Goal: Task Accomplishment & Management: Manage account settings

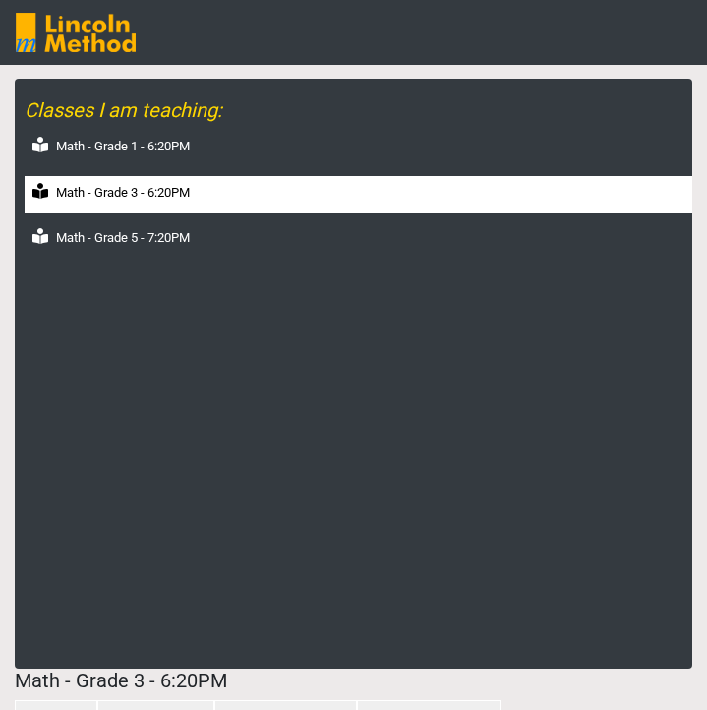
select select "month"
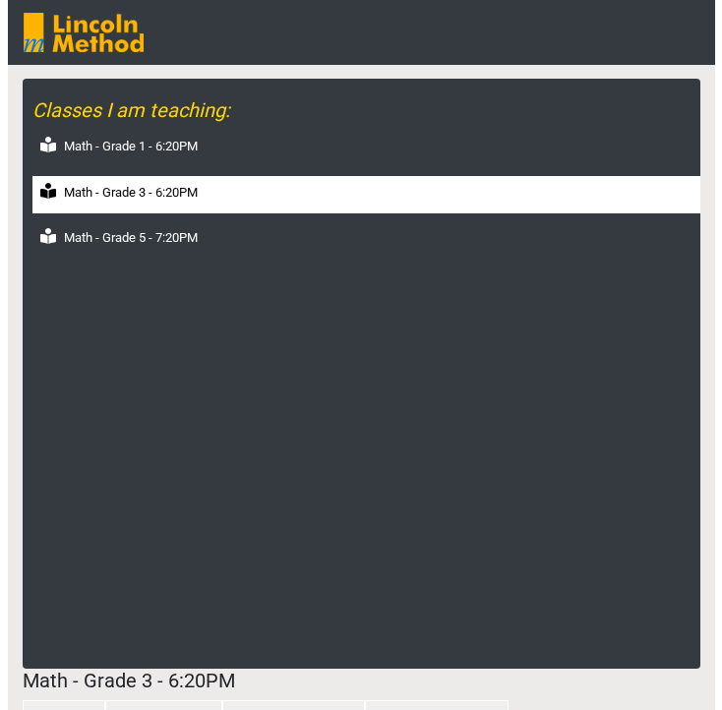
scroll to position [983, 0]
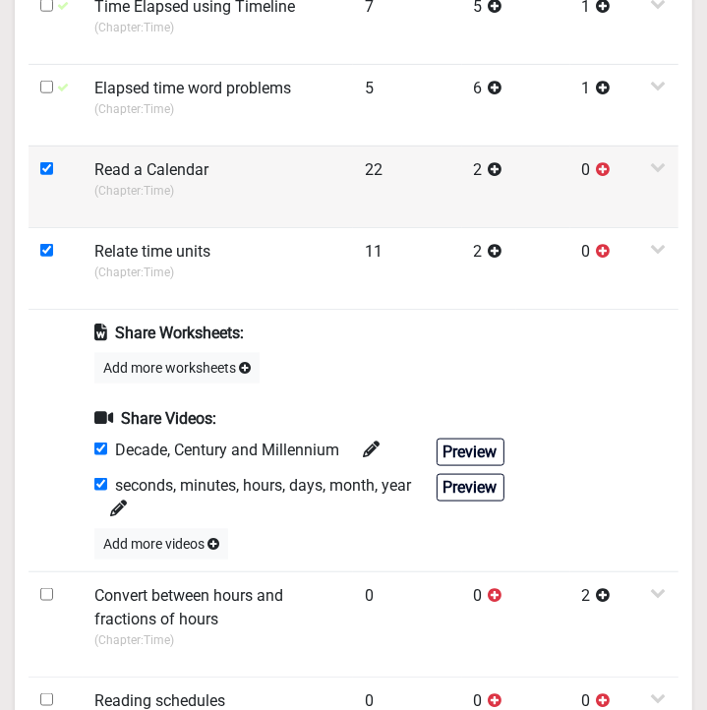
click at [184, 212] on td "Read a Calendar (Chapter: Time )" at bounding box center [218, 187] width 270 height 82
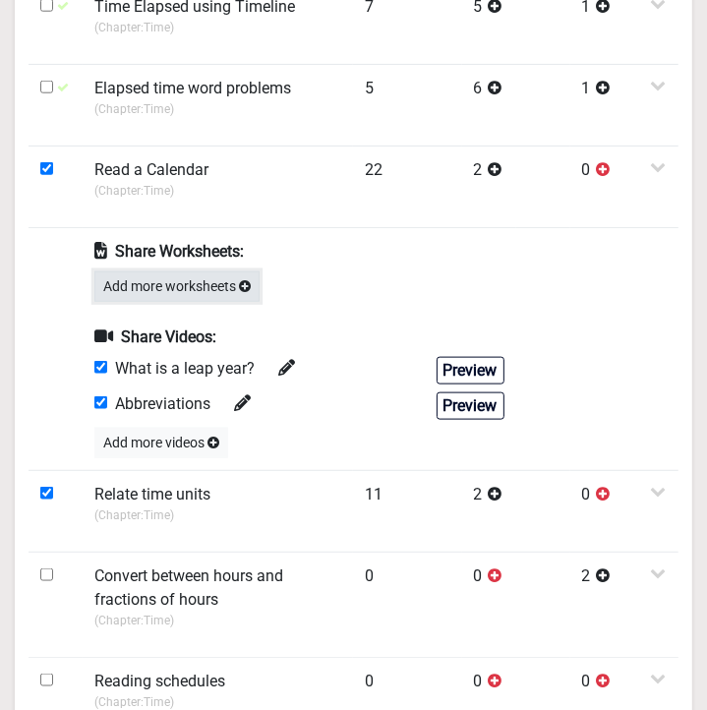
click at [181, 276] on button "Add more worksheets" at bounding box center [176, 286] width 165 height 30
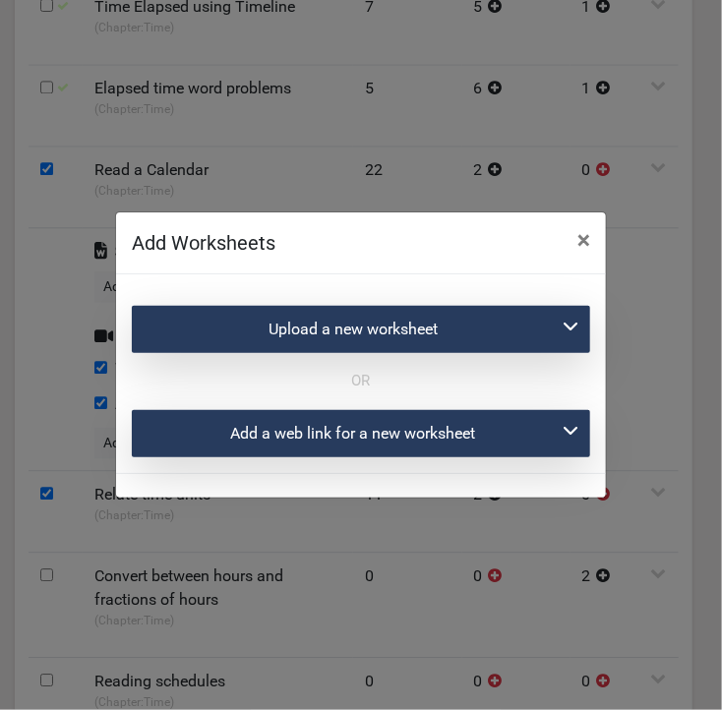
drag, startPoint x: 514, startPoint y: 317, endPoint x: 529, endPoint y: 315, distance: 14.9
click at [514, 318] on div "Upload a new worksheet" at bounding box center [361, 329] width 458 height 47
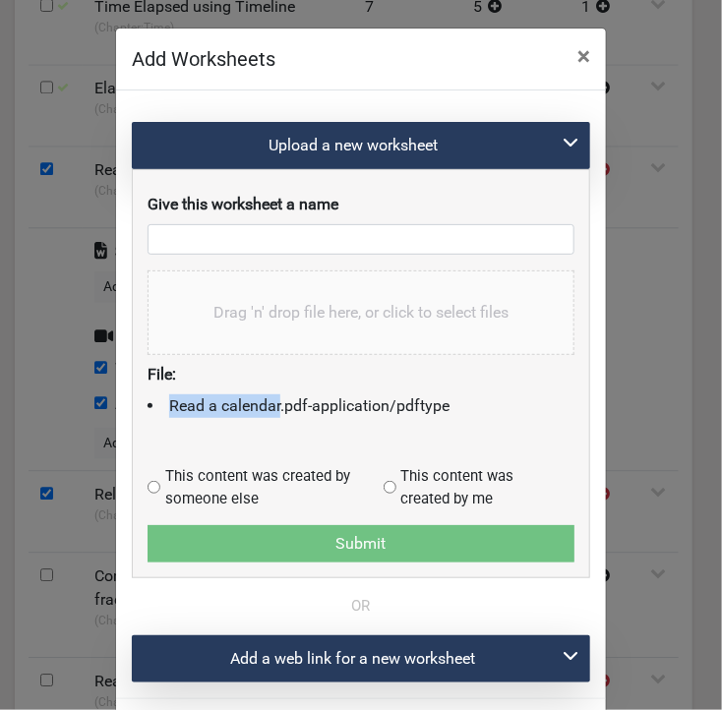
drag, startPoint x: 161, startPoint y: 399, endPoint x: 271, endPoint y: 405, distance: 110.3
click at [271, 405] on li "Read a calendar.pdf - application/pdf type" at bounding box center [360, 406] width 427 height 24
copy li "Read a calendar"
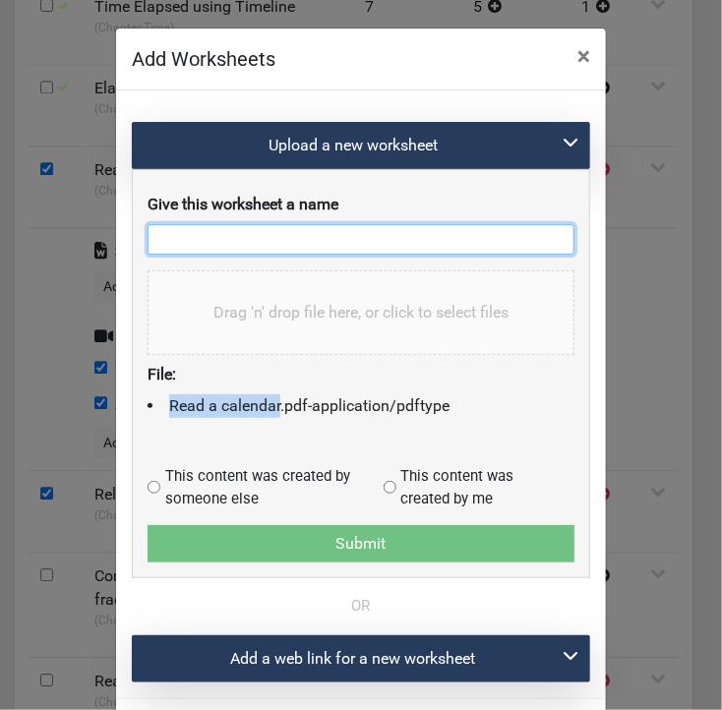
click at [248, 226] on input "text" at bounding box center [360, 239] width 427 height 30
paste input "Read a calendar"
type input "Read a calendar"
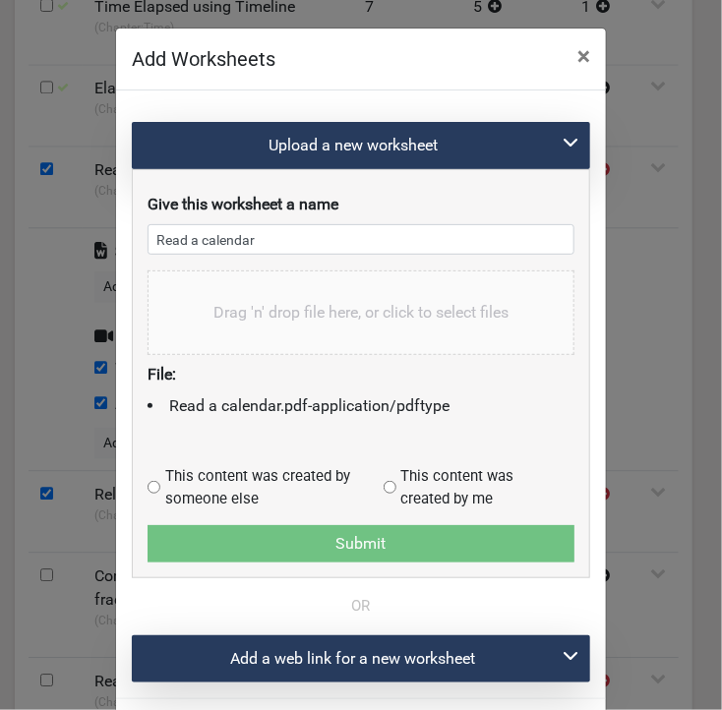
click at [150, 481] on input "radio" at bounding box center [153, 487] width 13 height 13
radio input "true"
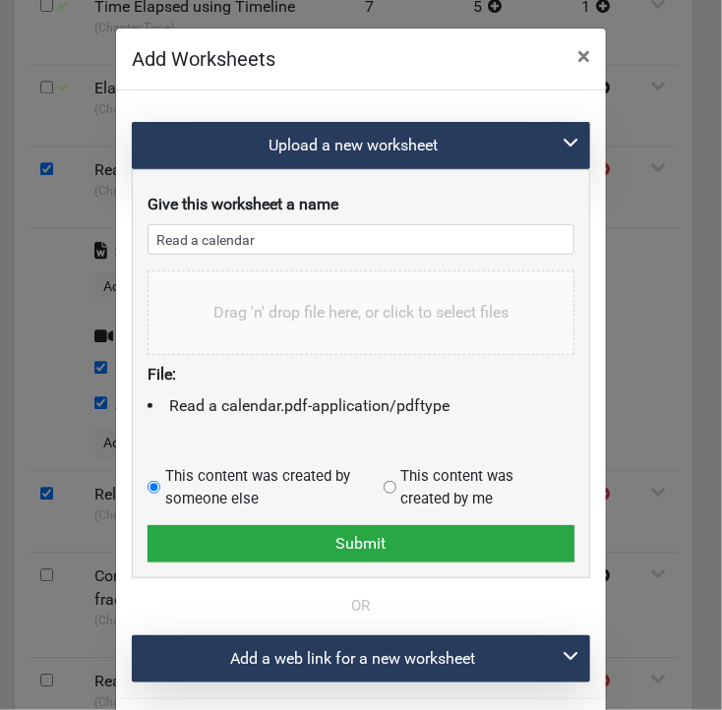
click at [383, 481] on input "radio" at bounding box center [389, 487] width 13 height 13
radio input "true"
radio input "false"
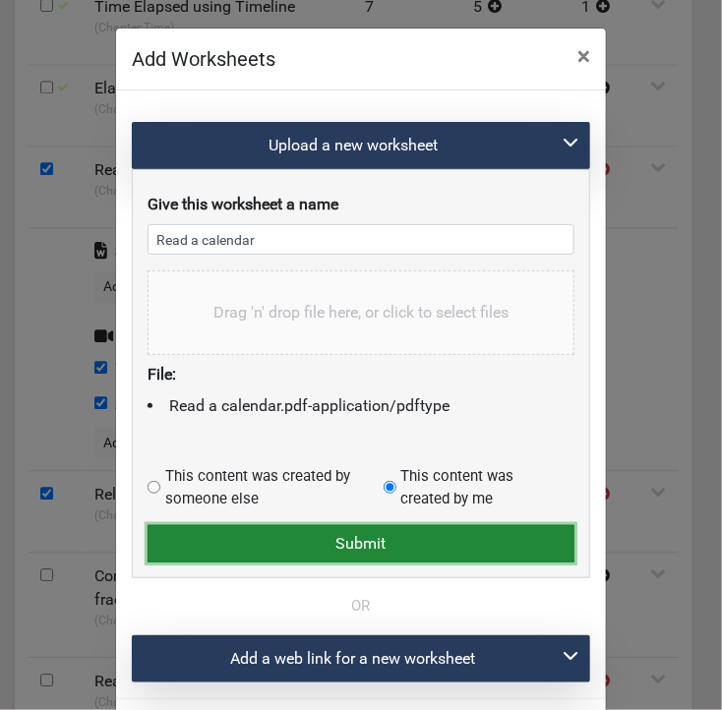
click at [375, 540] on button "Submit" at bounding box center [360, 543] width 427 height 37
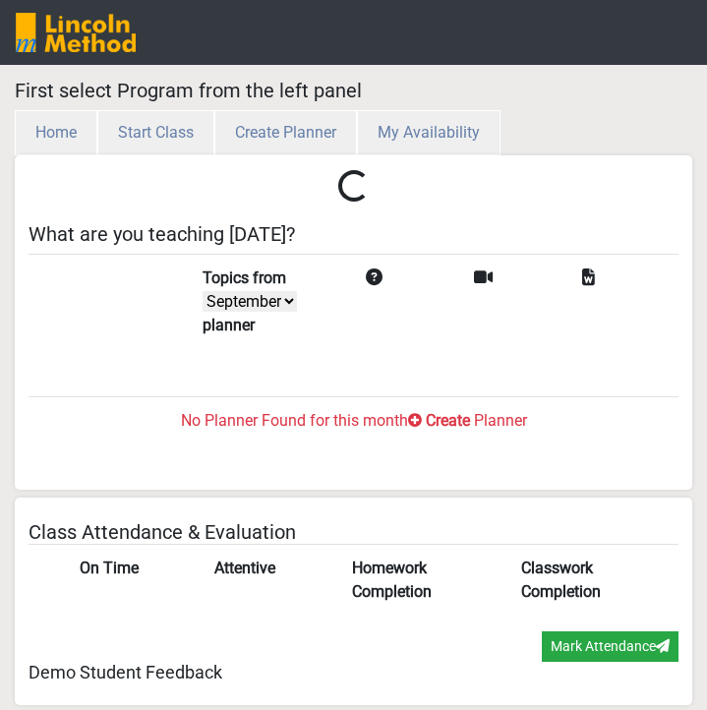
select select "month"
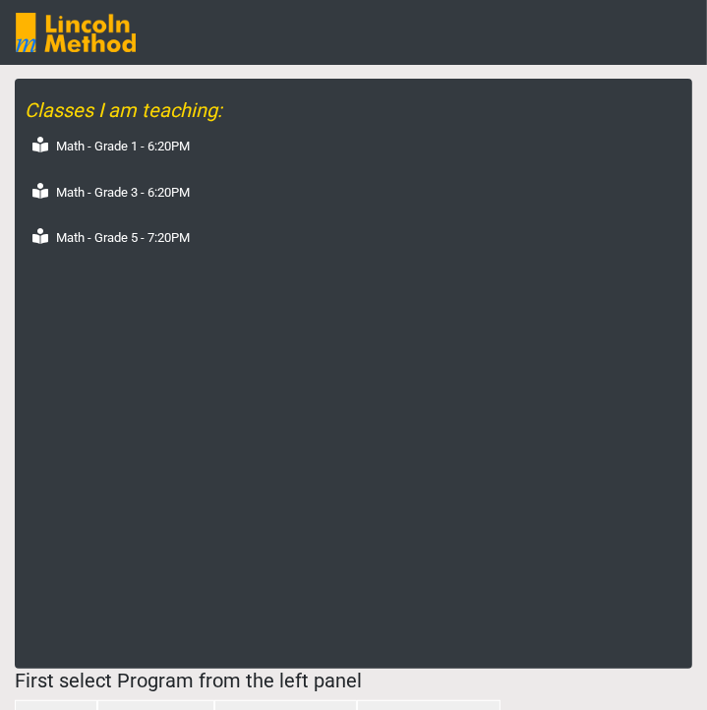
scroll to position [701, 0]
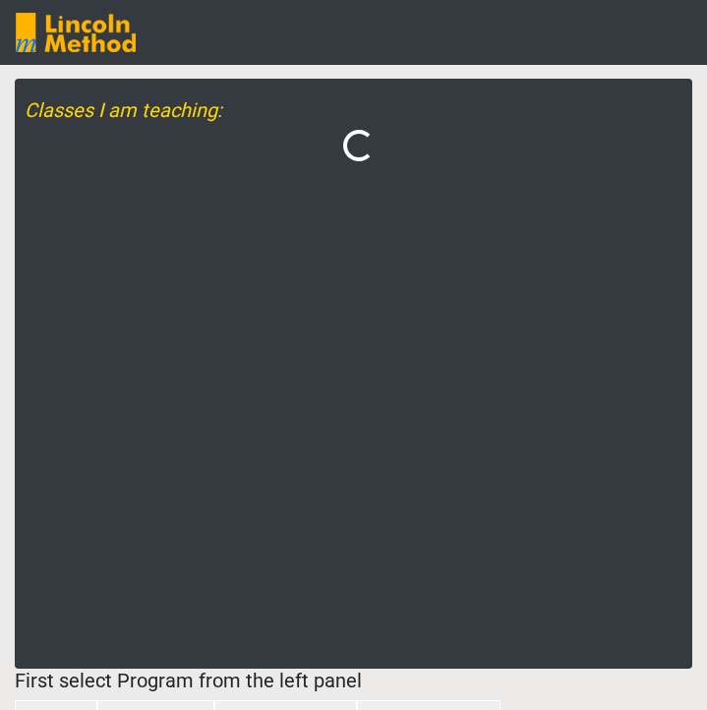
select select "month"
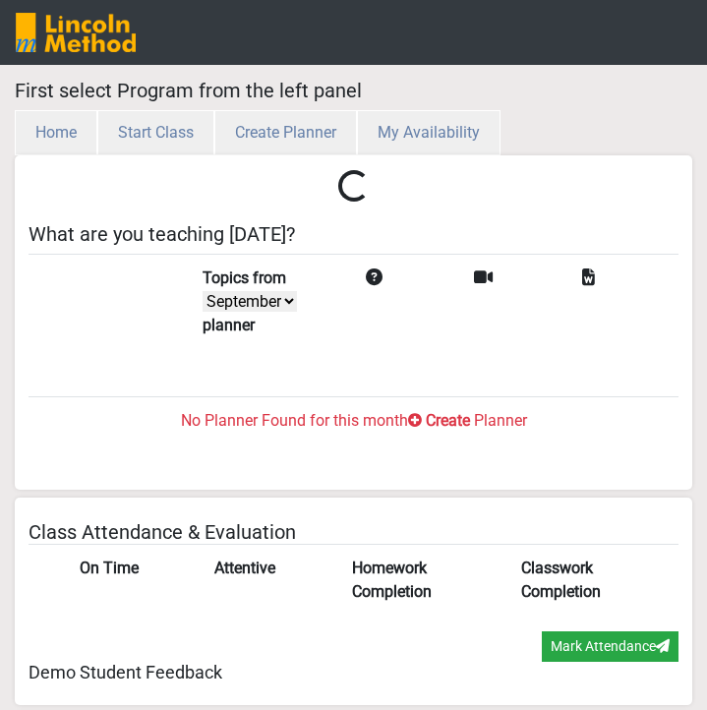
select select "month"
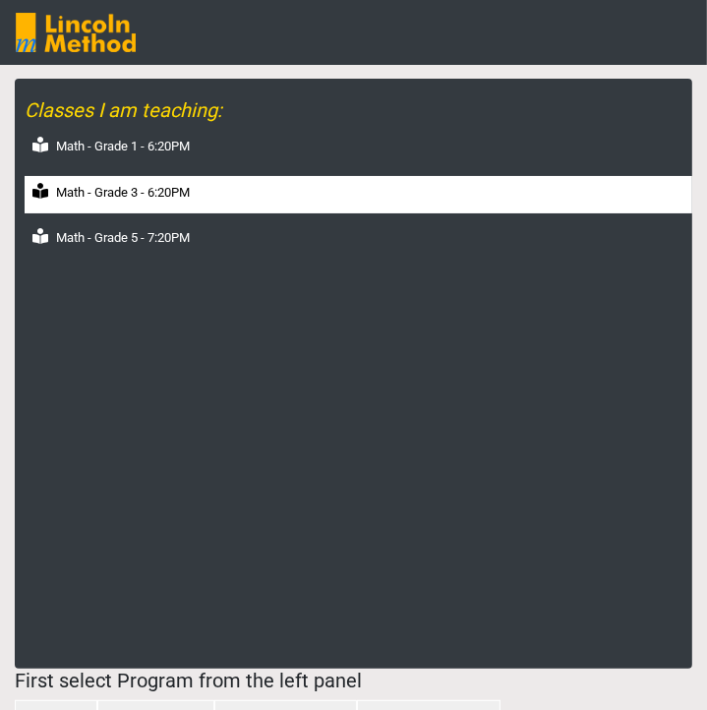
click at [147, 211] on div "Math - Grade 3 - 6:20PM" at bounding box center [359, 195] width 668 height 38
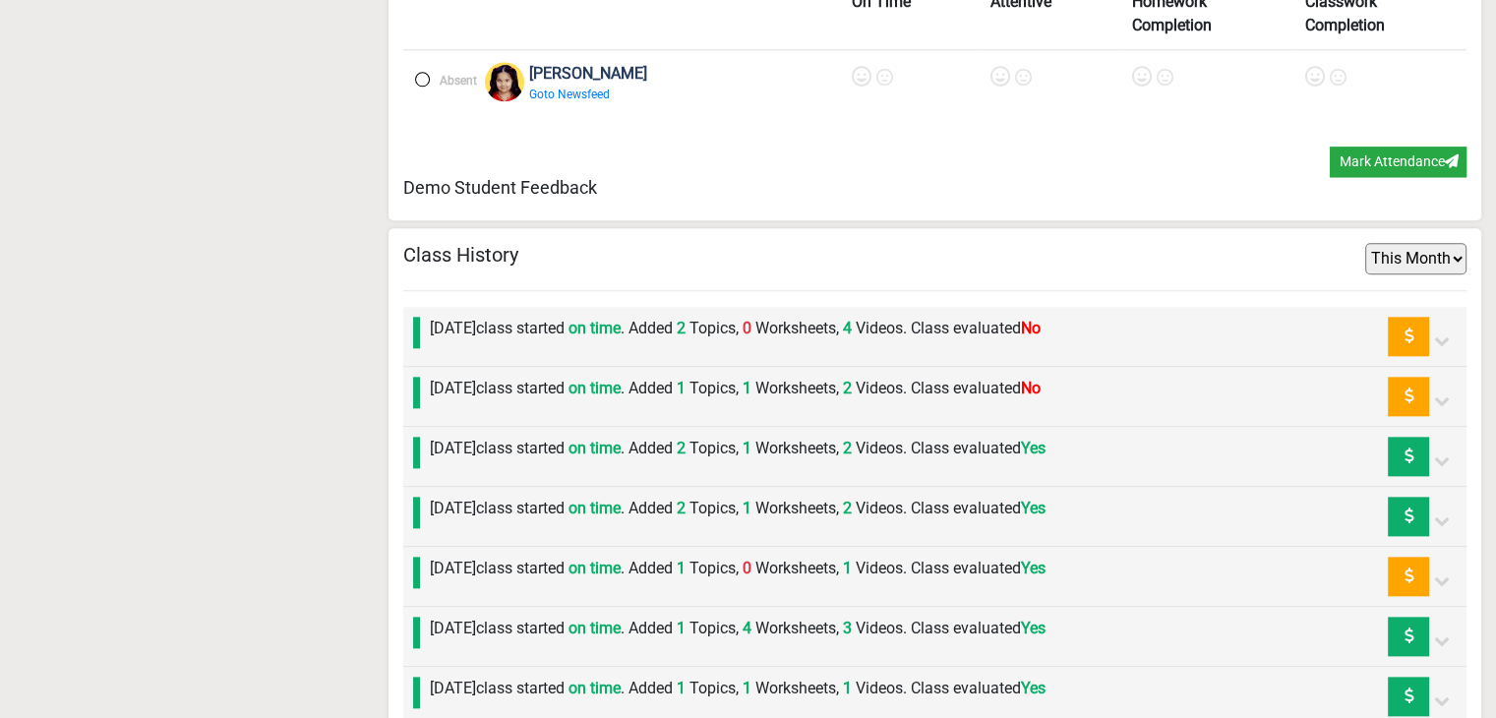
scroll to position [2360, 0]
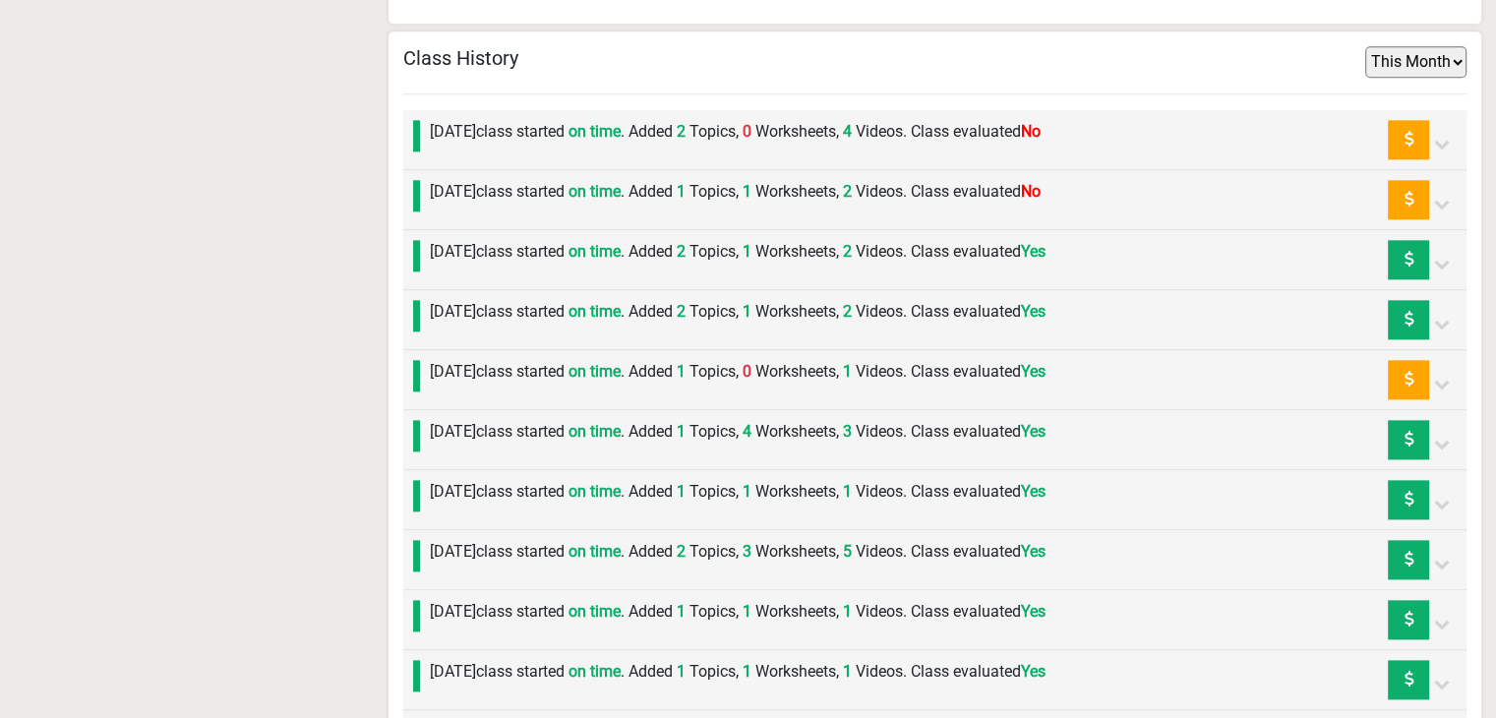
click at [614, 186] on label "Wednesday 3rd September class started on time . Added 1 Topics, 1 Worksheets, 2…" at bounding box center [735, 192] width 611 height 24
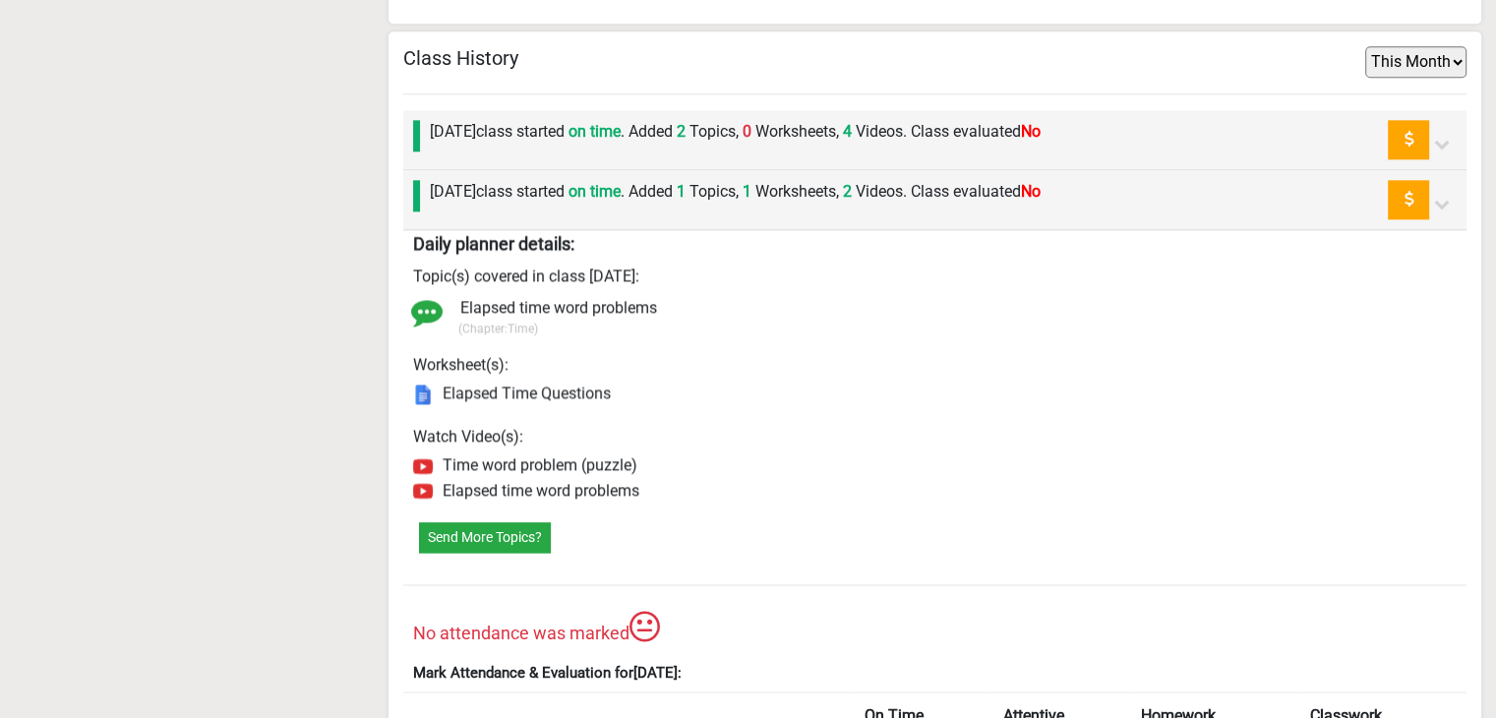
click at [614, 186] on label "Wednesday 3rd September class started on time . Added 1 Topics, 1 Worksheets, 2…" at bounding box center [735, 192] width 611 height 24
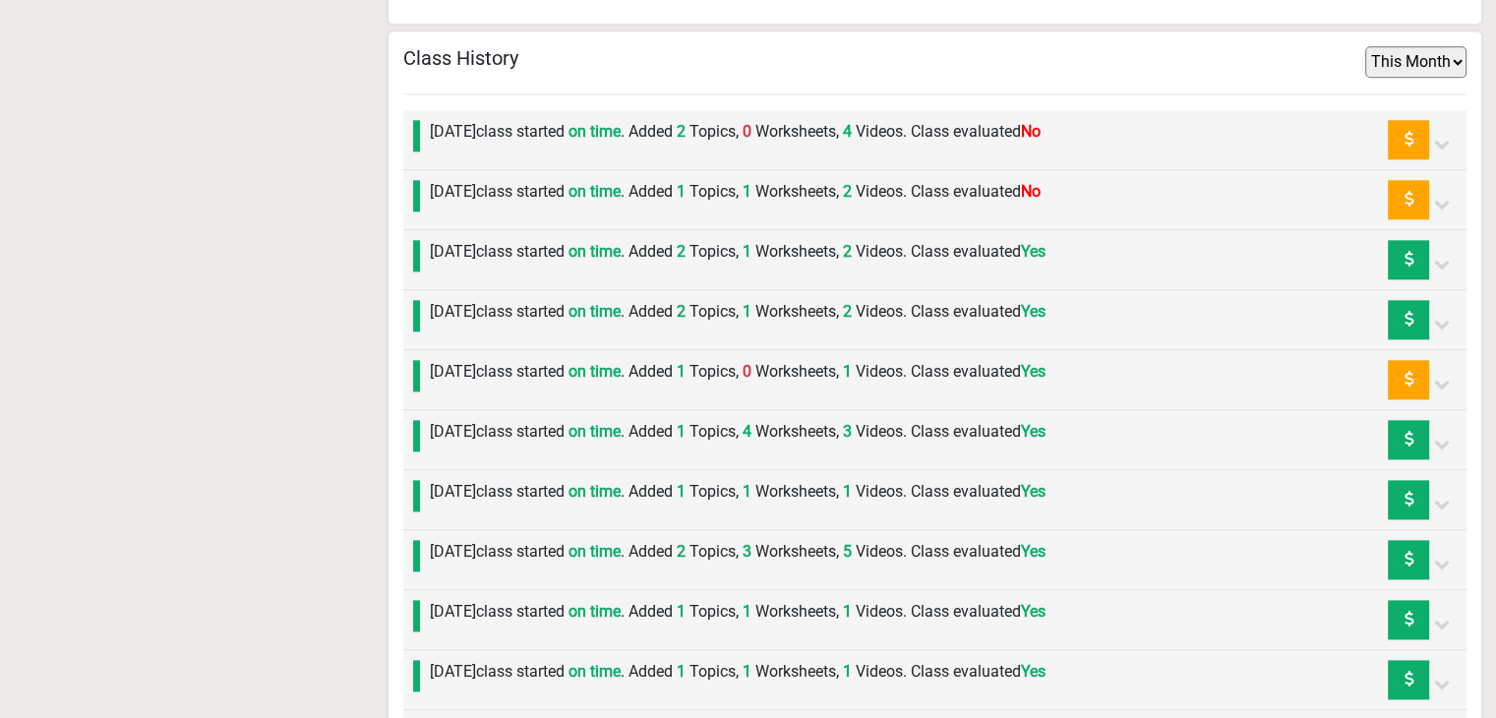
click at [614, 186] on label "Wednesday 3rd September class started on time . Added 1 Topics, 1 Worksheets, 2…" at bounding box center [735, 192] width 611 height 24
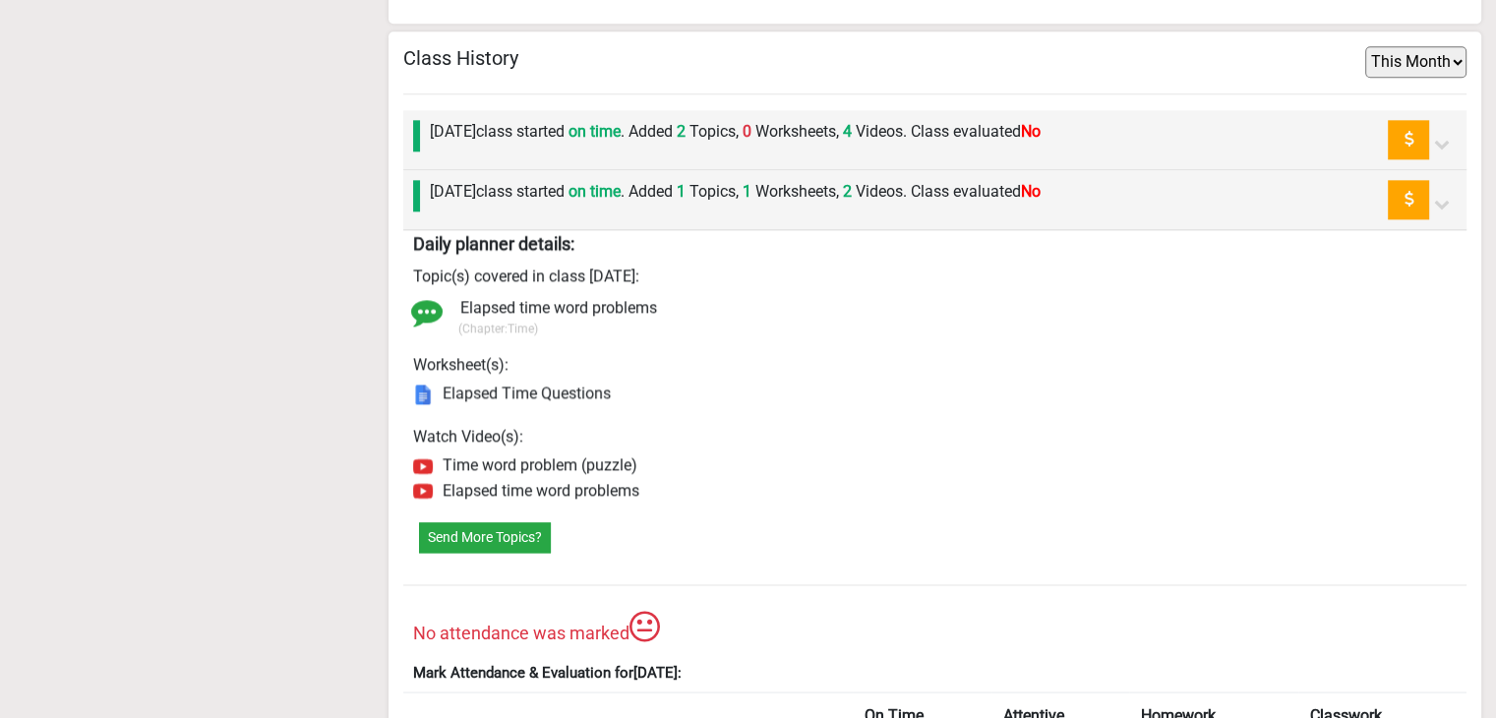
click at [486, 402] on div "Daily planner details: Topic(s) covered in class today: Elapsed time word probl…" at bounding box center [935, 368] width 1064 height 276
click at [485, 397] on label "Elapsed Time Questions" at bounding box center [512, 396] width 198 height 25
click at [482, 387] on label "Elapsed Time Questions" at bounding box center [526, 393] width 168 height 16
click at [565, 204] on div "Wednesday 3rd September class started on time . Added 1 Topics, 1 Worksheets, 2…" at bounding box center [730, 199] width 620 height 39
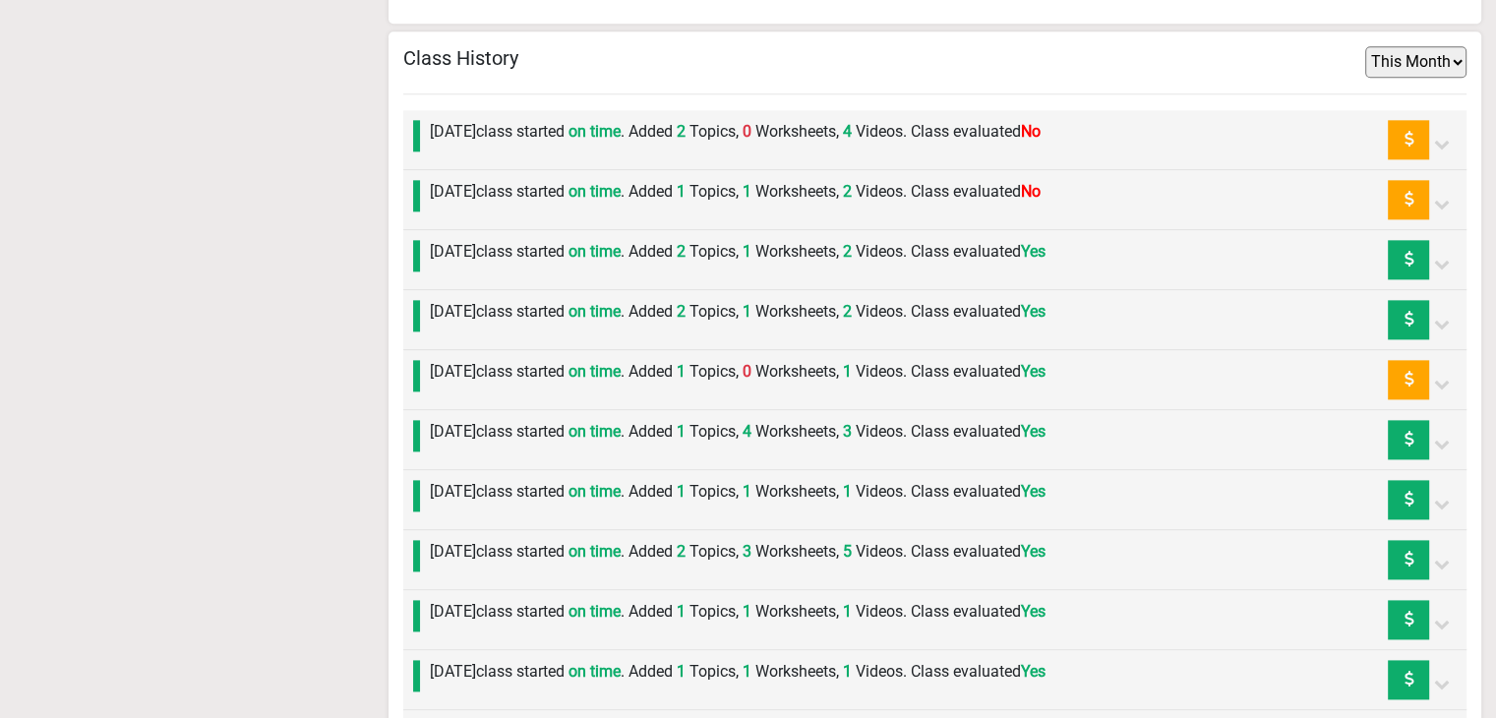
click at [533, 258] on div "Tuesday 2nd September class started on time . Added 2 Topics, 1 Worksheets, 2 V…" at bounding box center [732, 259] width 625 height 39
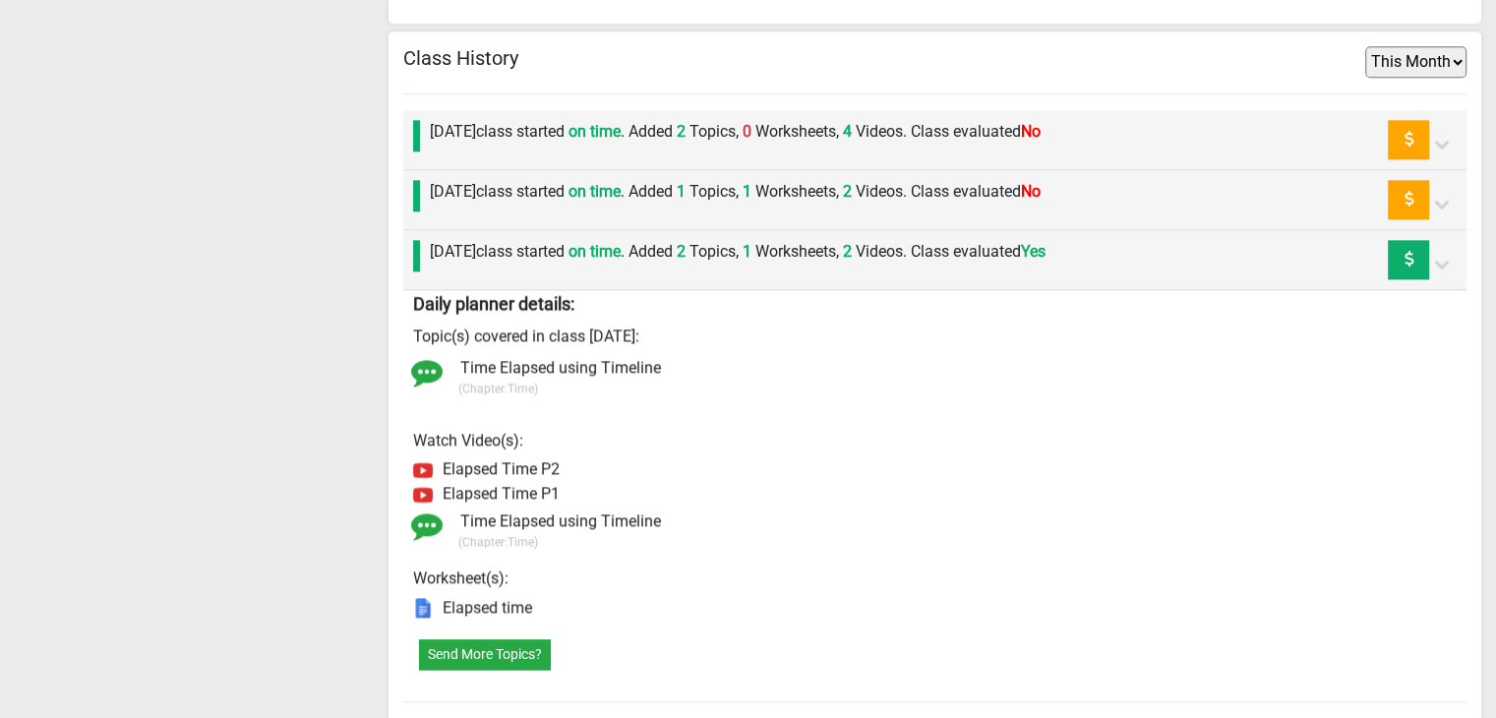
click at [533, 258] on div "Tuesday 2nd September class started on time . Added 2 Topics, 1 Worksheets, 2 V…" at bounding box center [732, 259] width 625 height 39
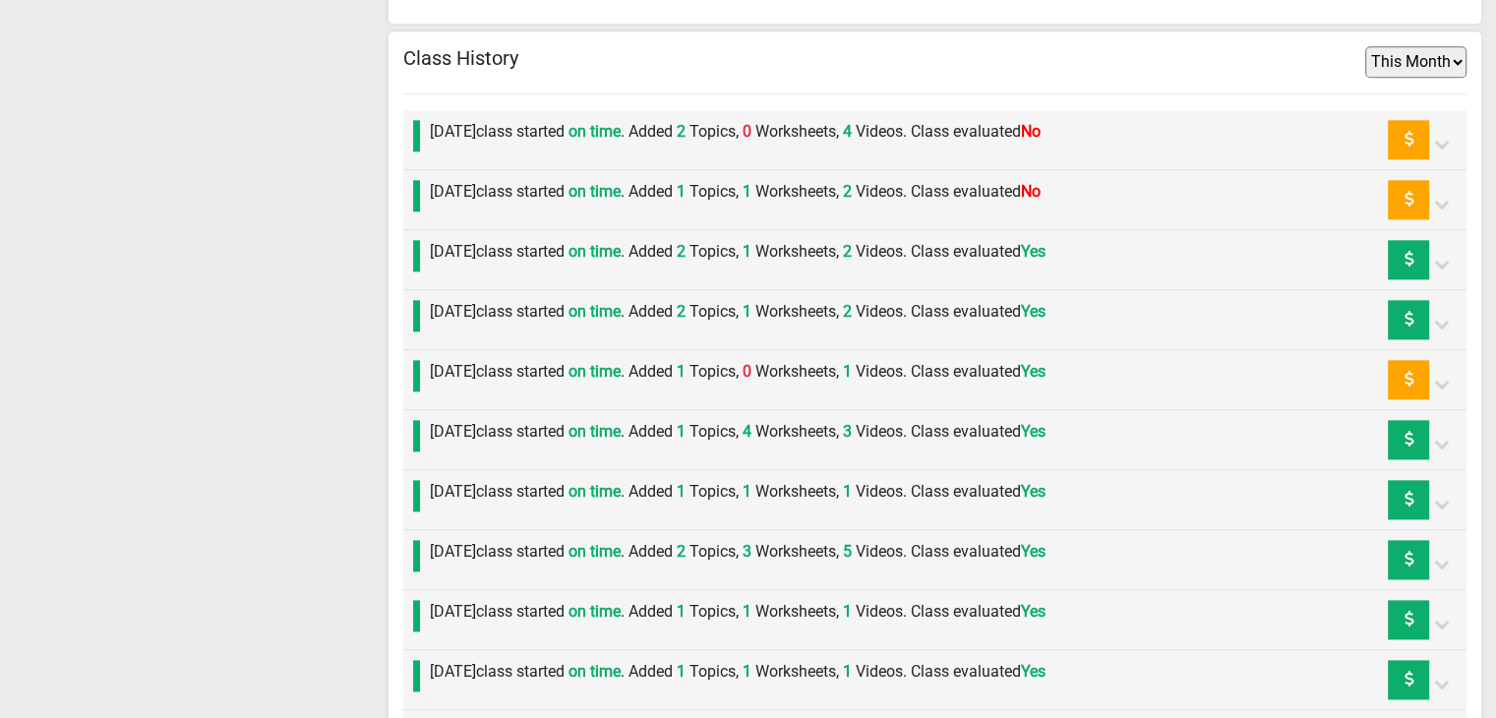
click at [522, 316] on label "Monday 1st September class started on time . Added 2 Topics, 1 Worksheets, 2 Vi…" at bounding box center [738, 312] width 616 height 24
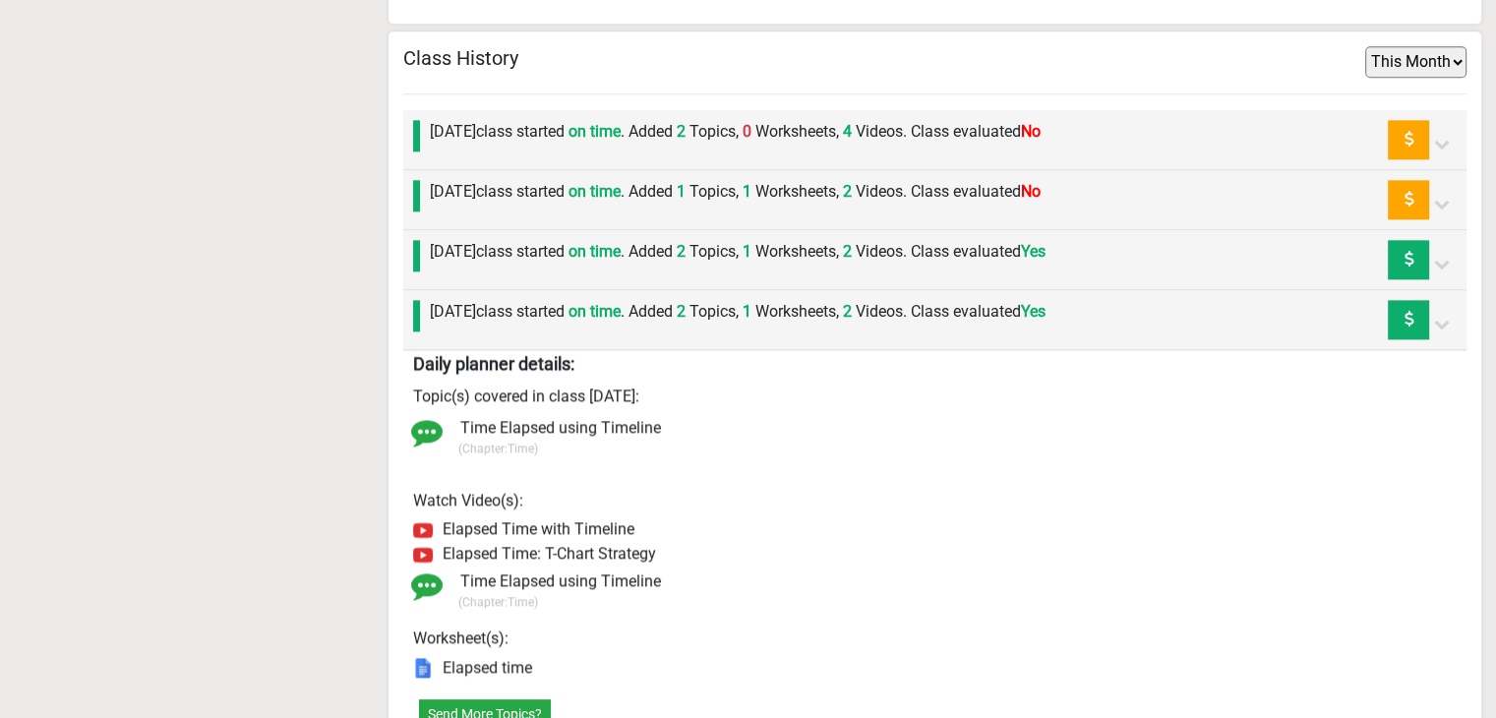
click at [521, 316] on label "Monday 1st September class started on time . Added 2 Topics, 1 Worksheets, 2 Vi…" at bounding box center [738, 312] width 616 height 24
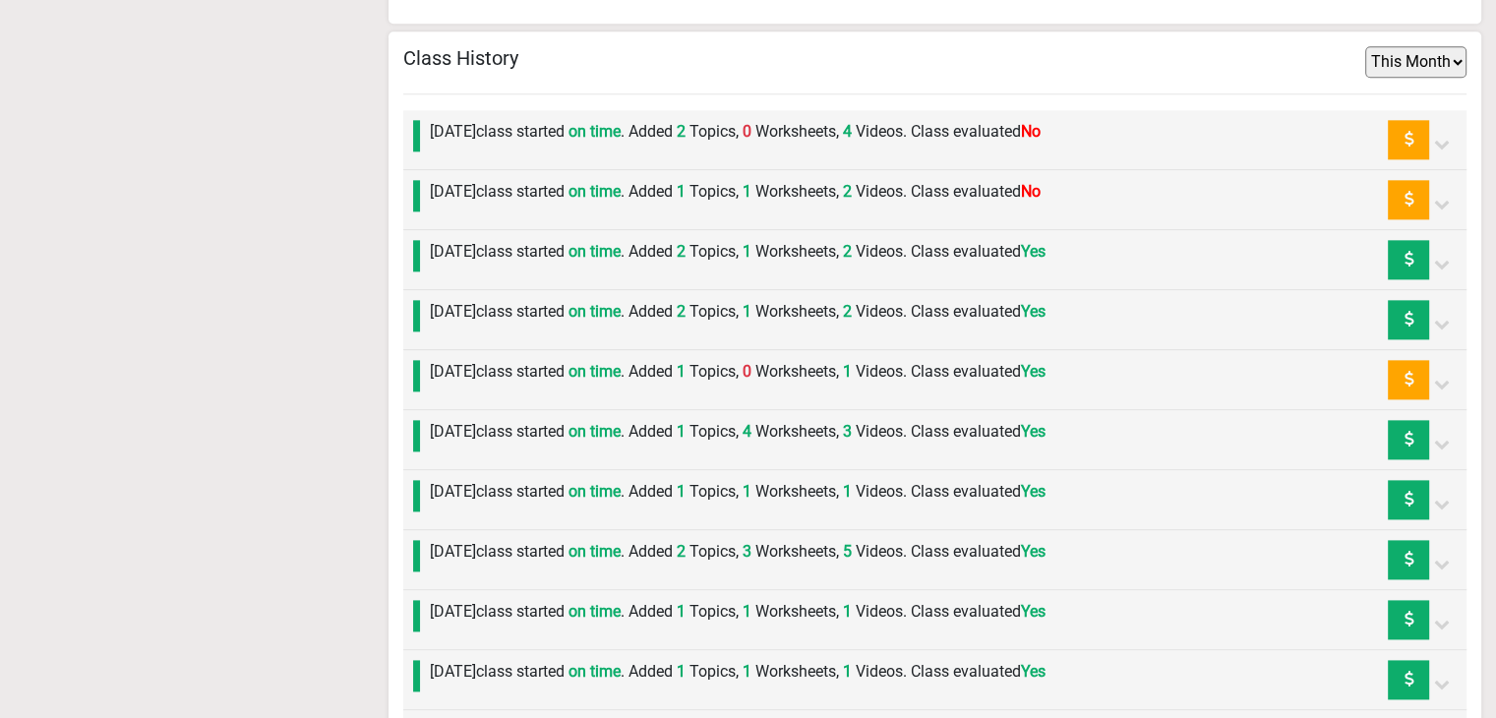
click at [529, 194] on label "Wednesday 3rd September class started on time . Added 1 Topics, 1 Worksheets, 2…" at bounding box center [735, 192] width 611 height 24
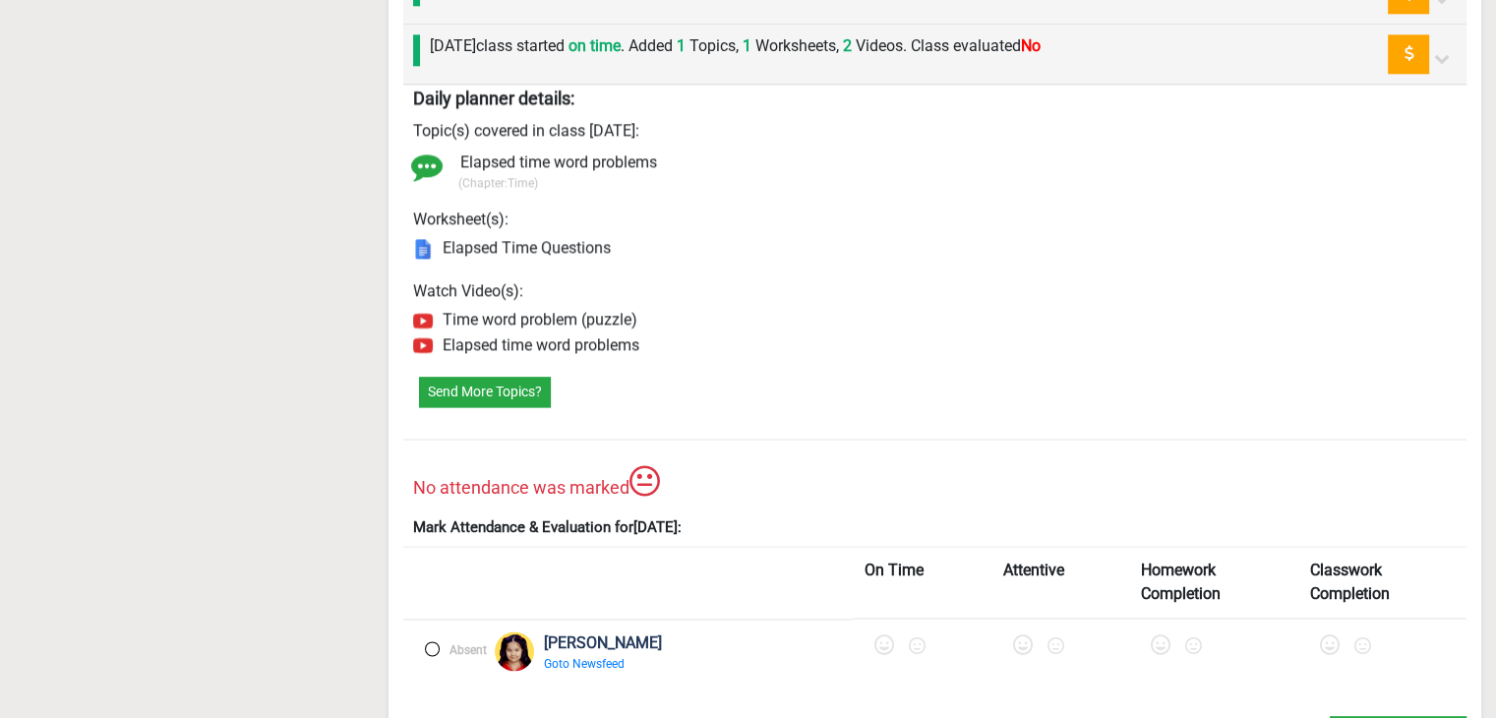
scroll to position [2753, 0]
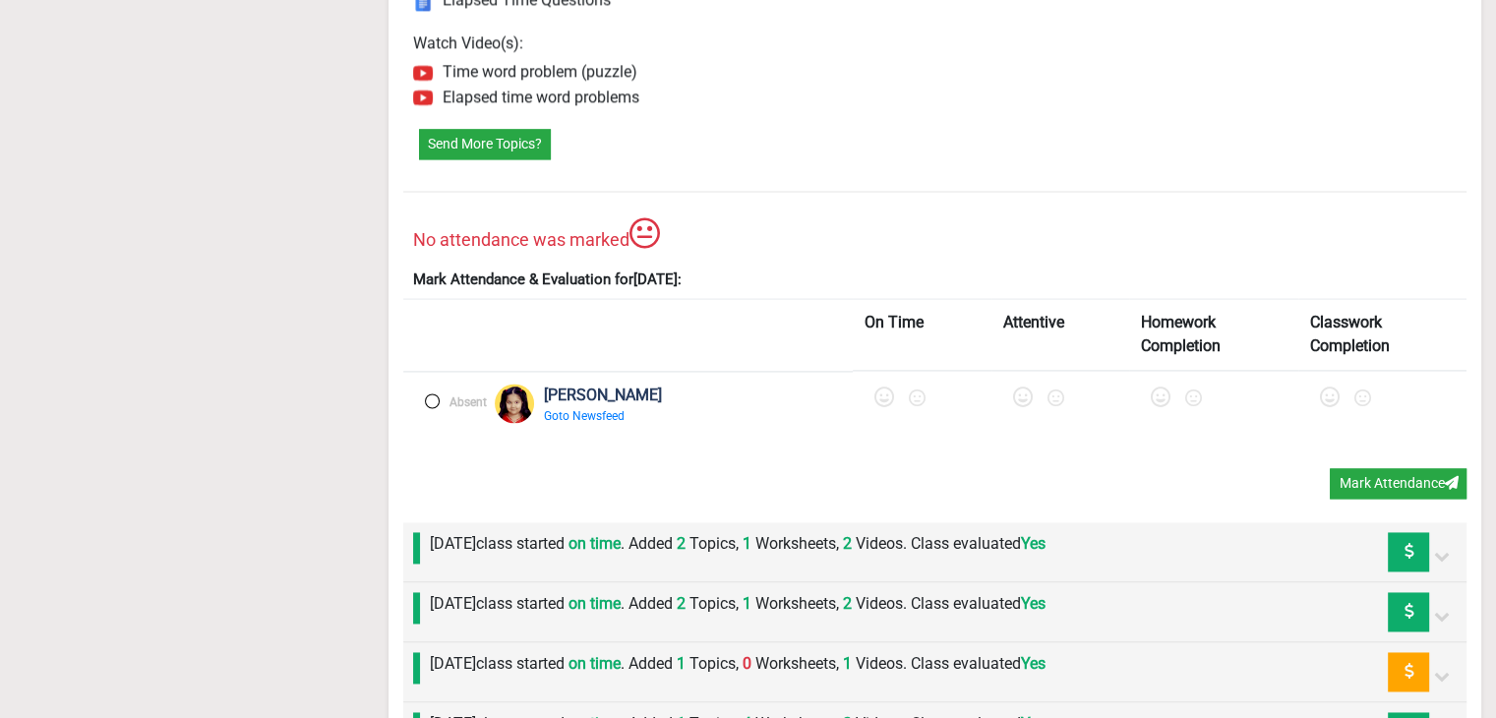
click at [429, 393] on label at bounding box center [432, 400] width 15 height 15
click at [706, 387] on icon at bounding box center [887, 397] width 20 height 20
click at [706, 387] on icon at bounding box center [1031, 397] width 20 height 20
click at [706, 387] on icon at bounding box center [1170, 397] width 20 height 20
click at [706, 388] on icon at bounding box center [1334, 397] width 20 height 20
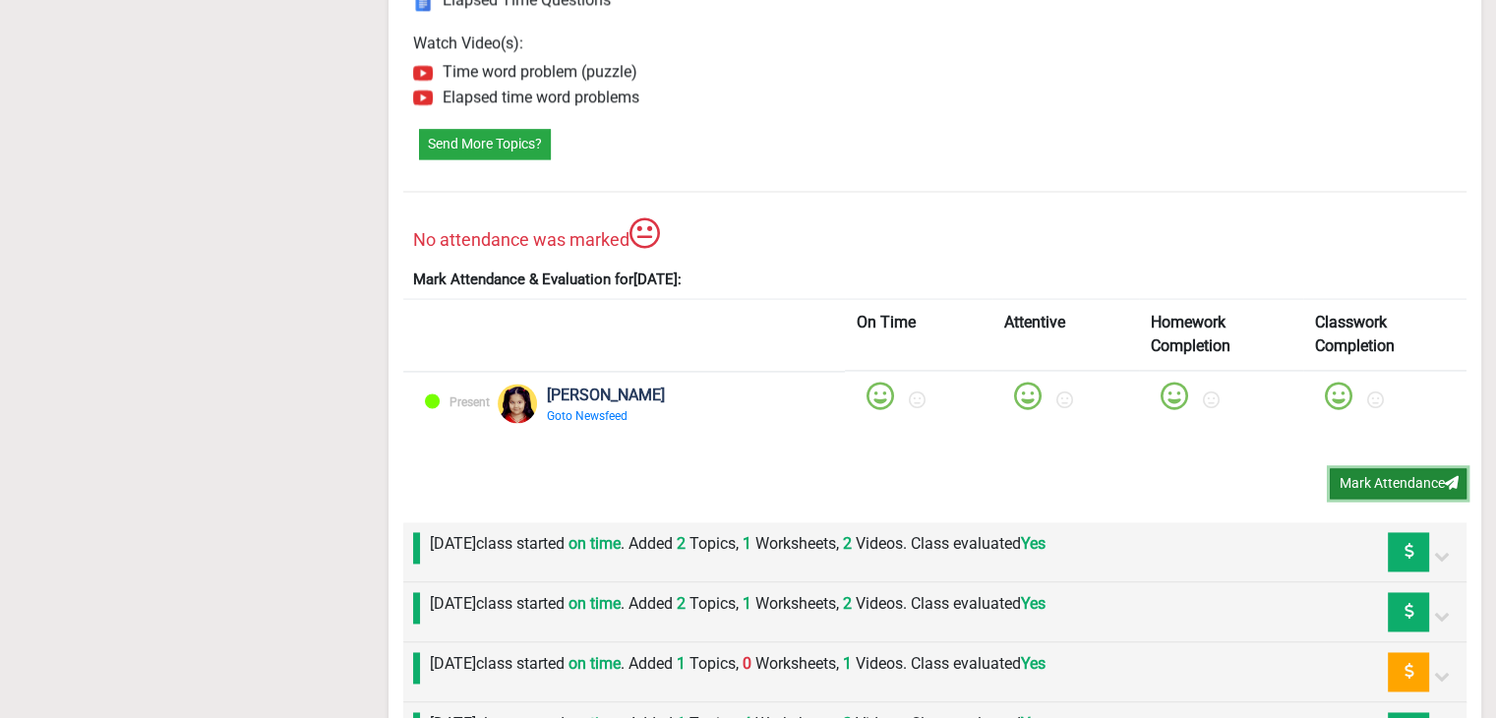
click at [706, 468] on button "Mark Attendance" at bounding box center [1397, 483] width 137 height 30
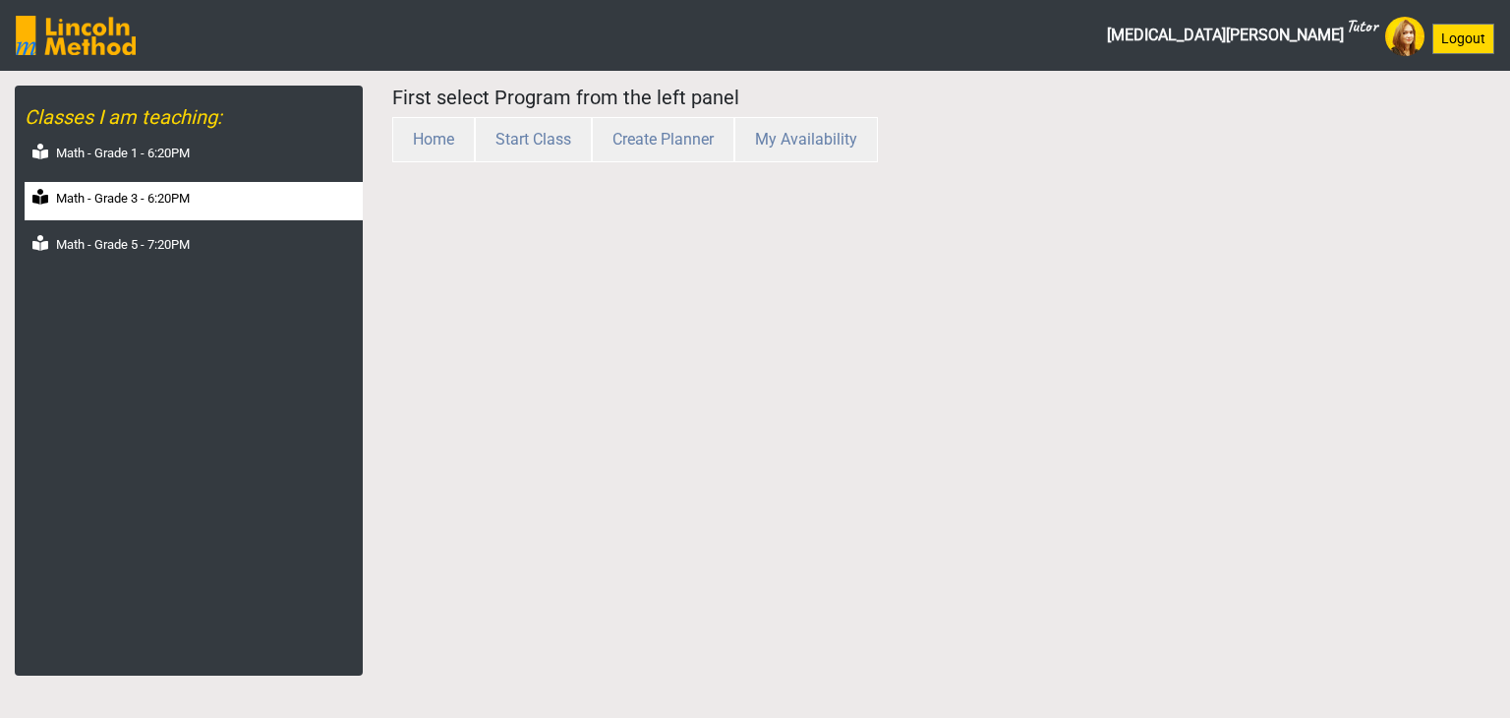
click at [260, 198] on div "Math - Grade 3 - 6:20PM" at bounding box center [194, 201] width 338 height 38
select select "month"
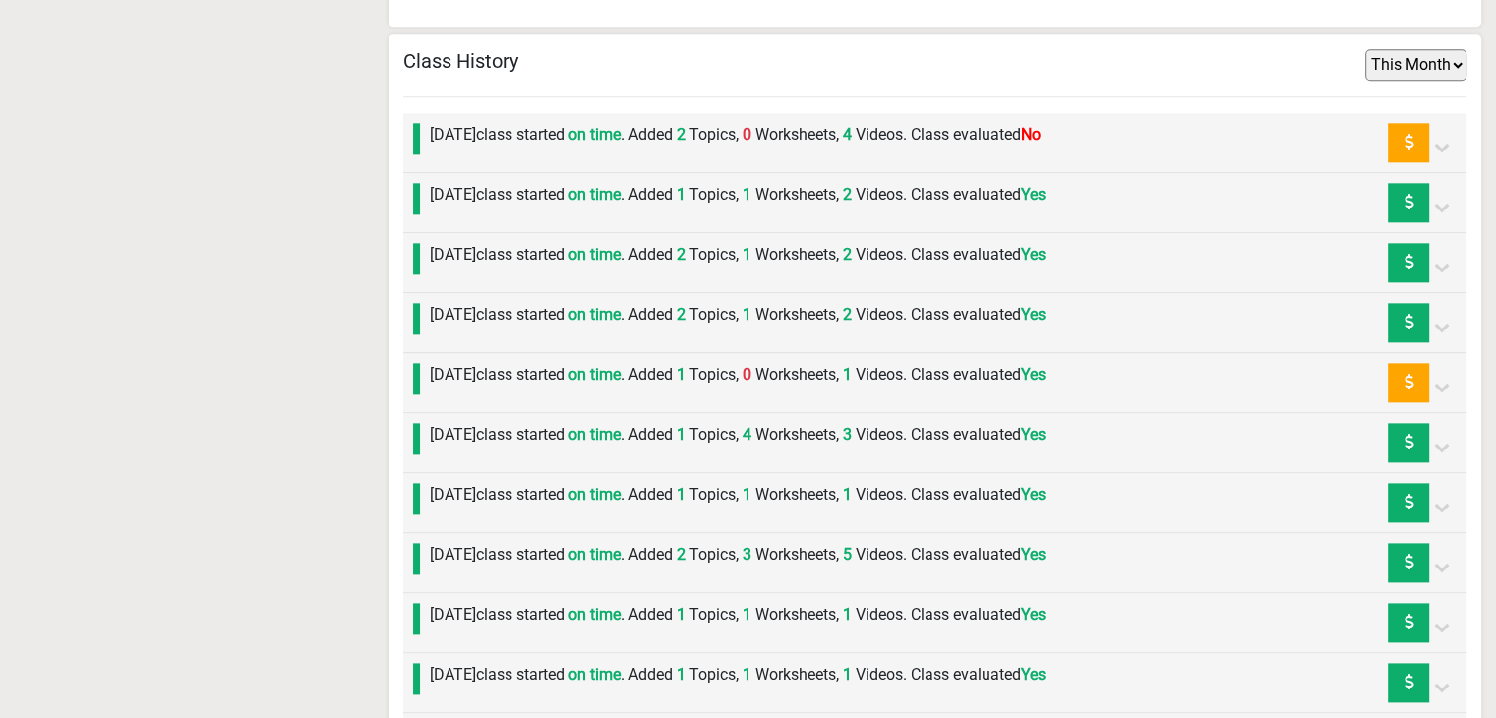
scroll to position [2371, 0]
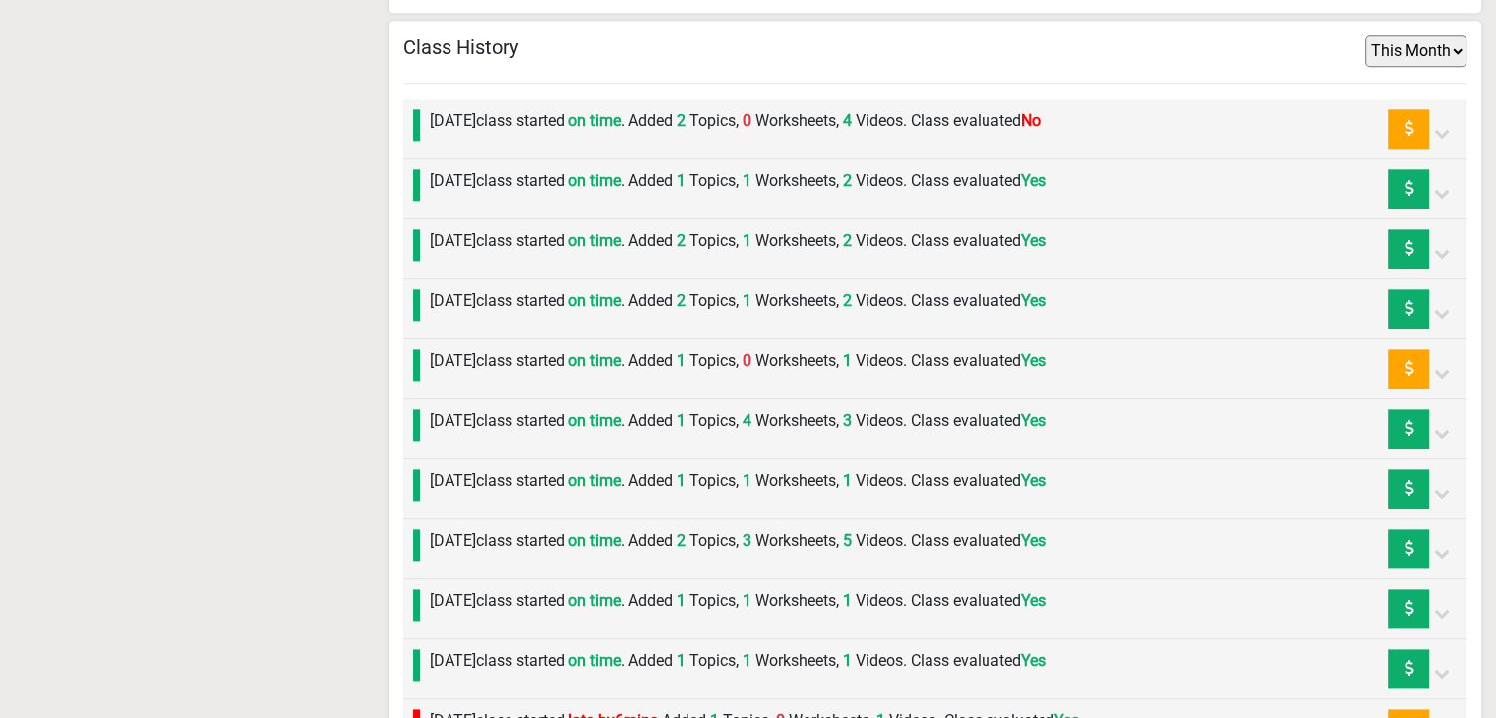
click at [601, 123] on label "Thursday 4th September class started on time . Added 2 Topics, 0 Worksheets, 4 …" at bounding box center [735, 121] width 611 height 24
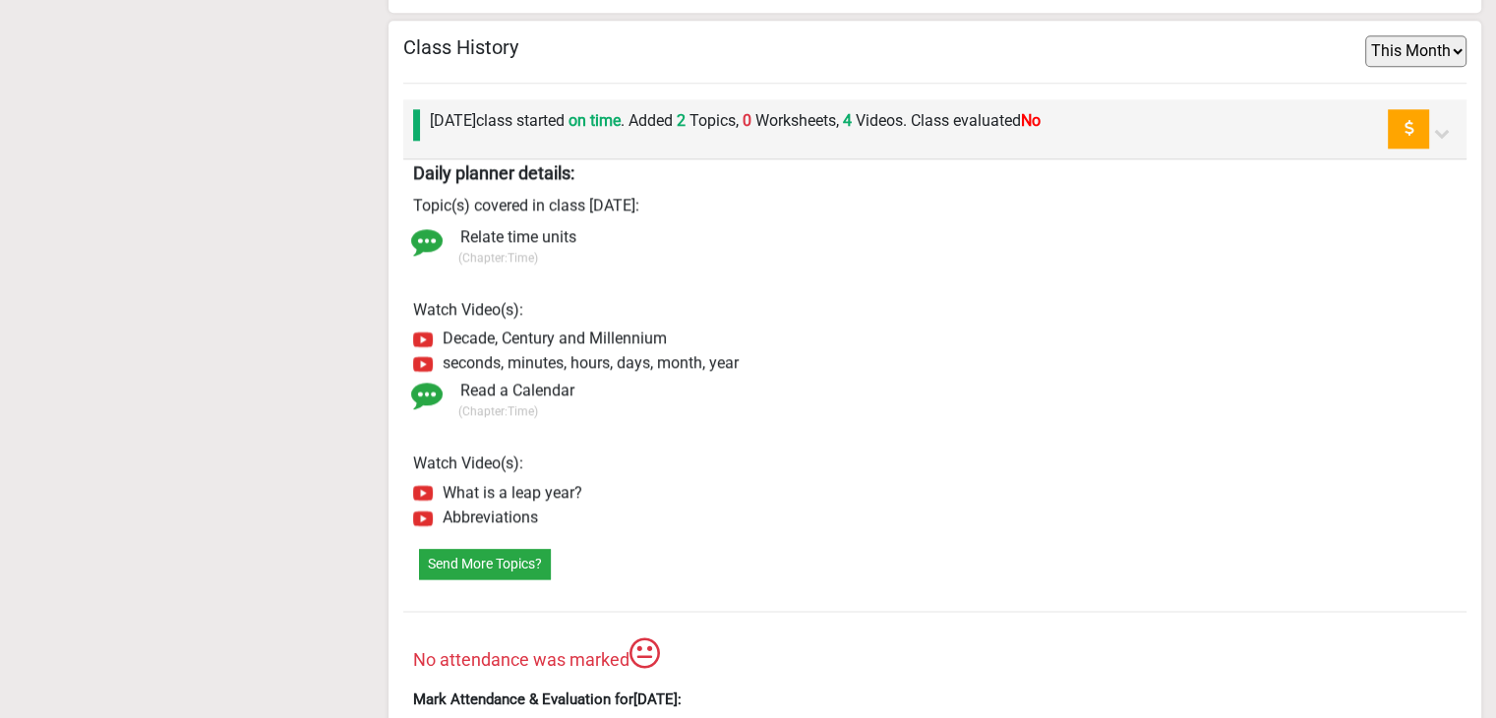
scroll to position [2567, 0]
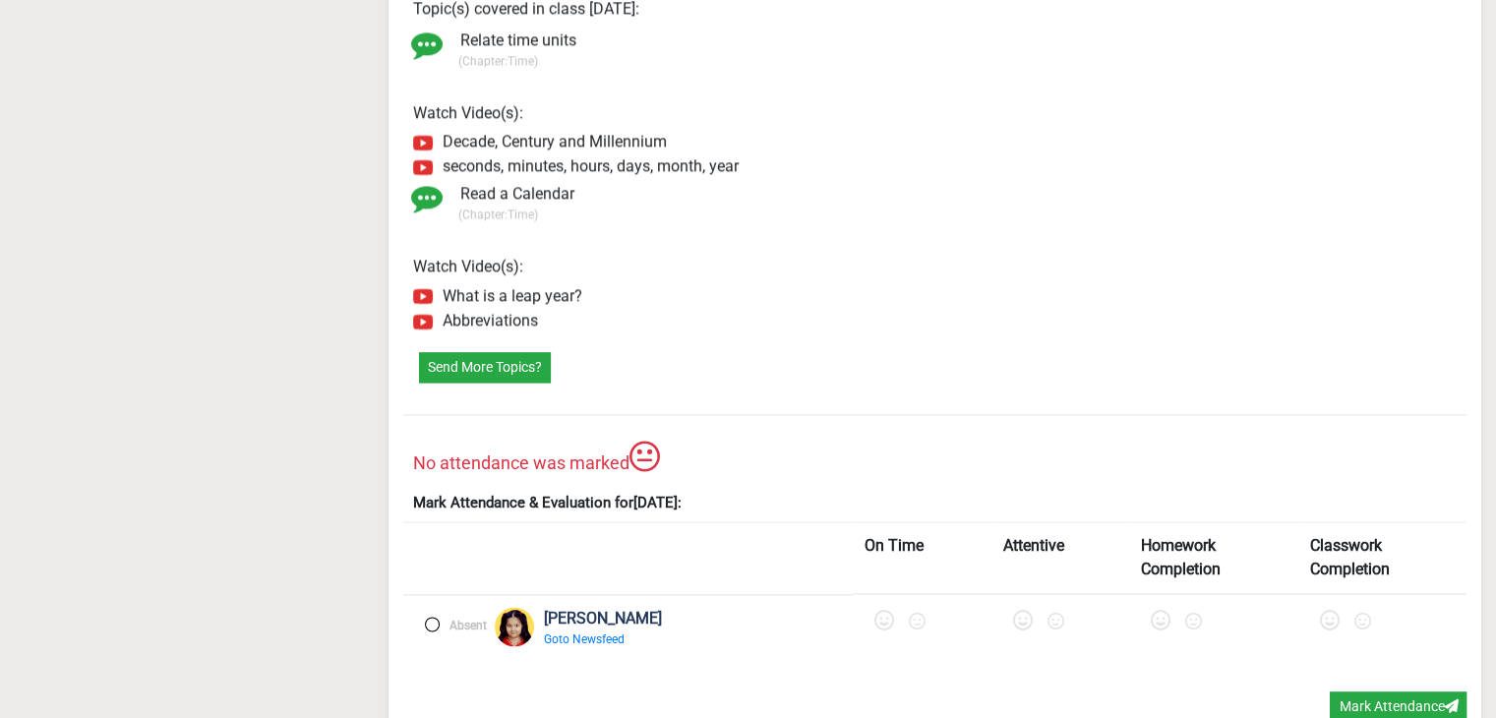
click at [429, 616] on label at bounding box center [432, 623] width 15 height 15
click at [877, 611] on icon at bounding box center [887, 621] width 20 height 20
click at [1021, 611] on icon at bounding box center [1031, 621] width 20 height 20
click at [1160, 613] on icon at bounding box center [1170, 621] width 20 height 20
click at [1315, 609] on div at bounding box center [1385, 624] width 141 height 37
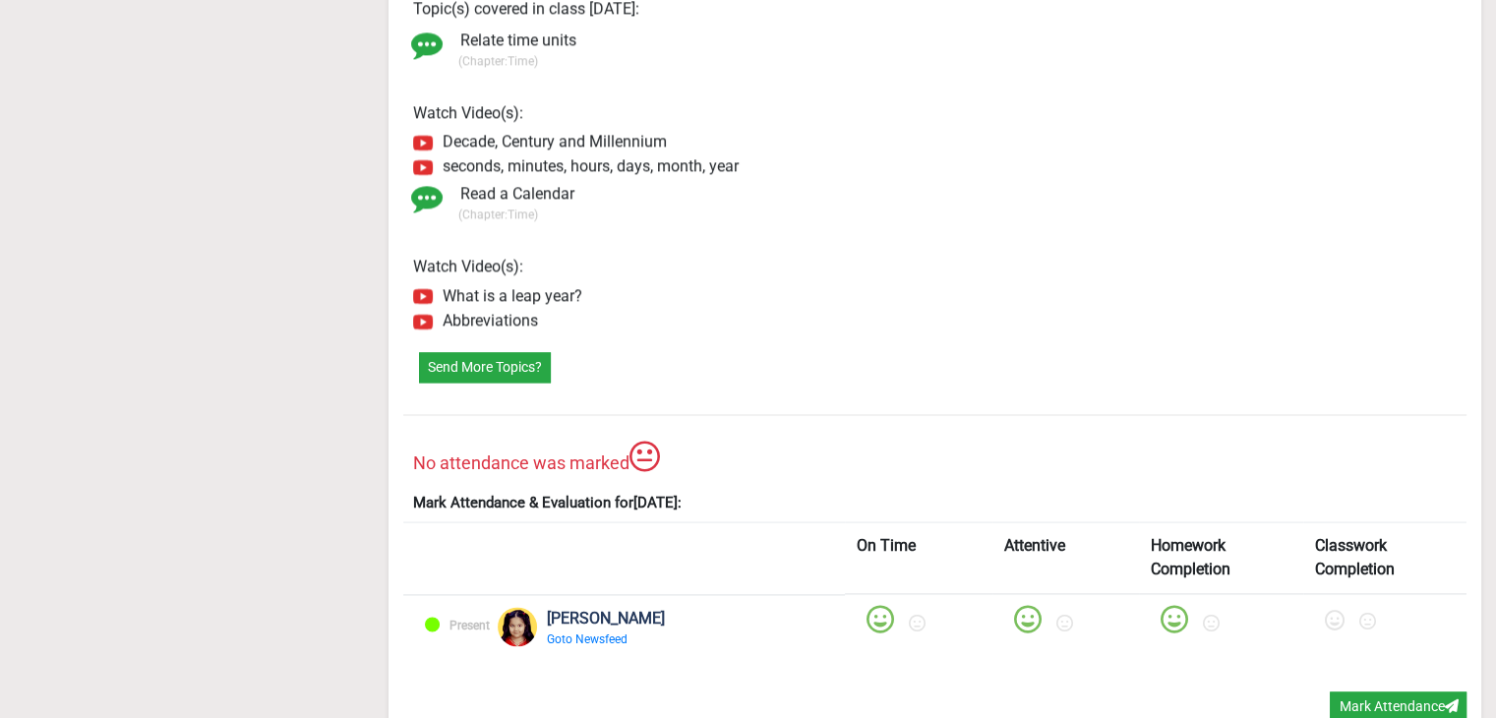
click at [1324, 615] on icon at bounding box center [1334, 621] width 20 height 20
click at [1352, 691] on button "Mark Attendance" at bounding box center [1397, 706] width 137 height 30
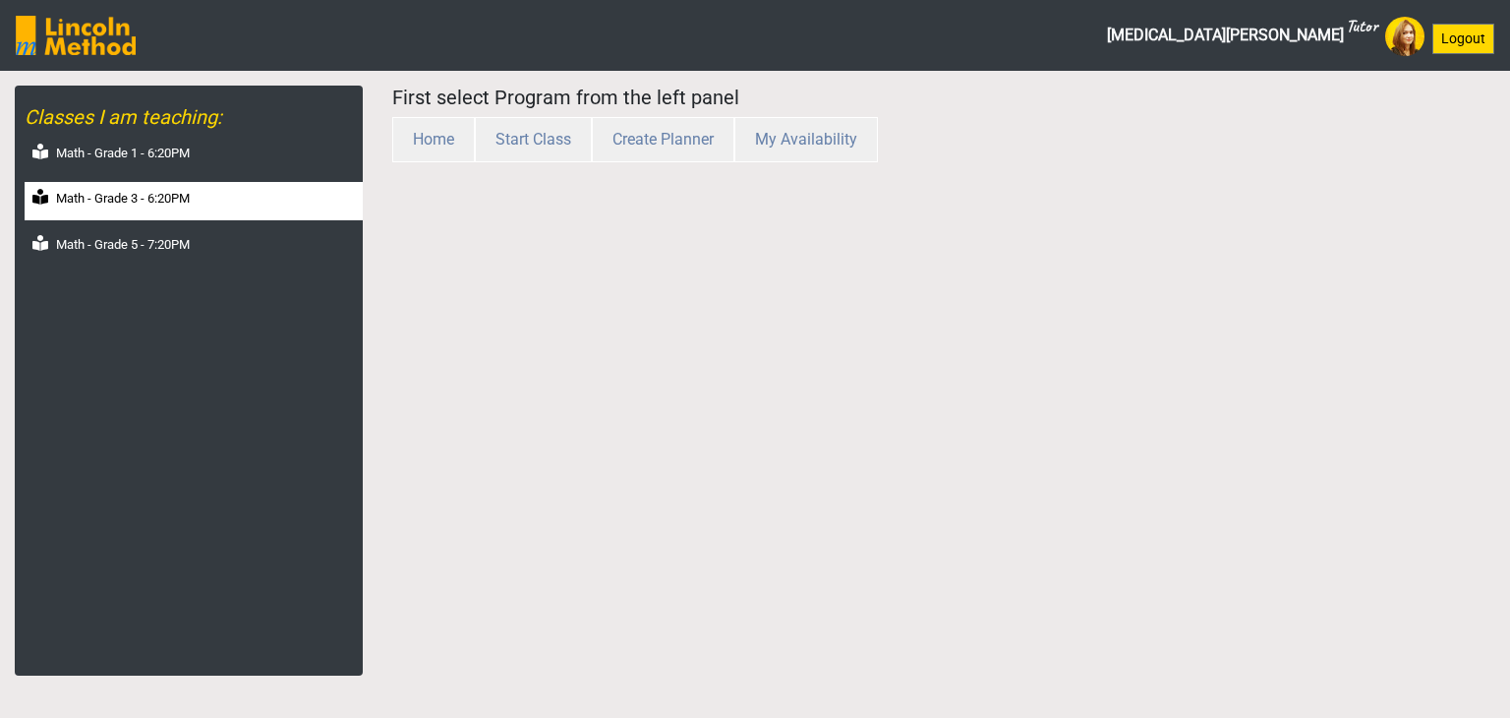
click at [174, 197] on label "Math - Grade 3 - 6:20PM" at bounding box center [123, 199] width 134 height 20
select select "month"
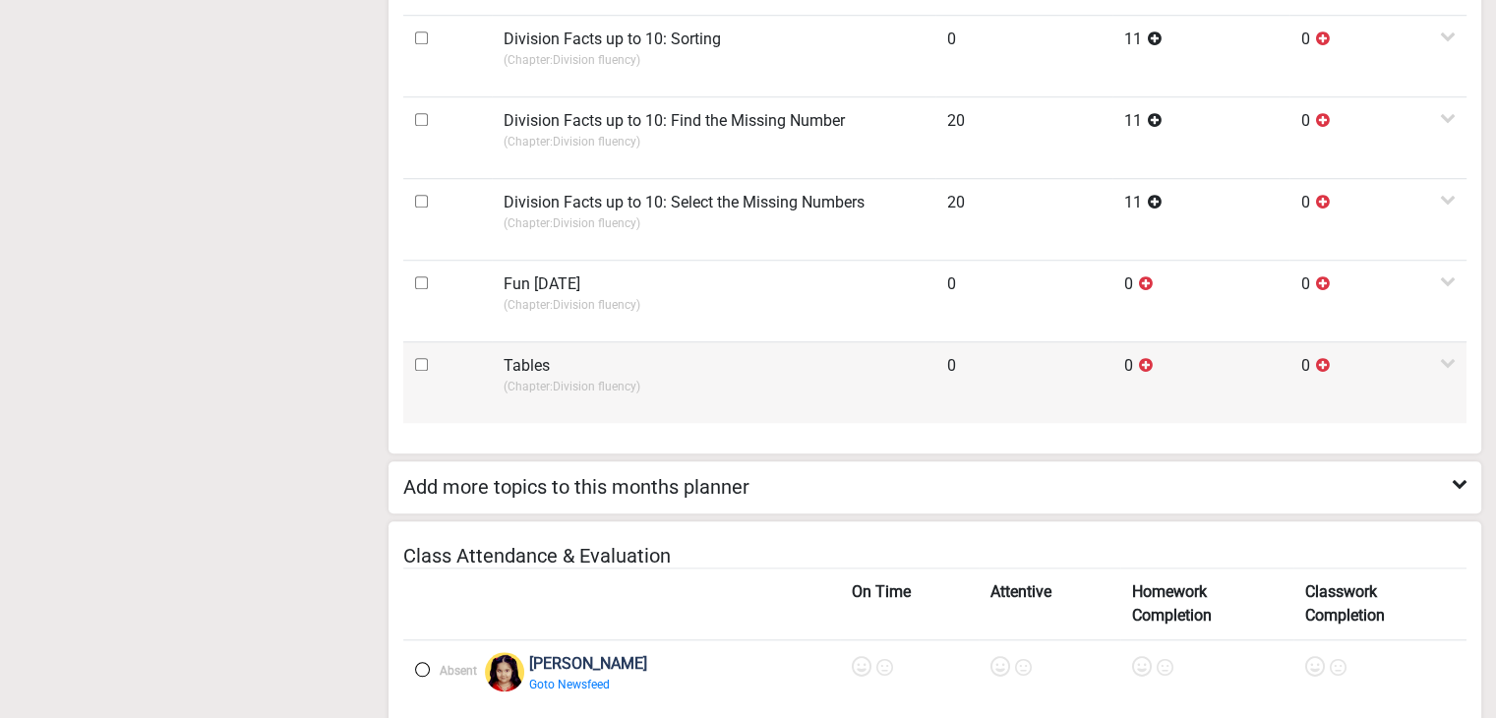
scroll to position [2174, 0]
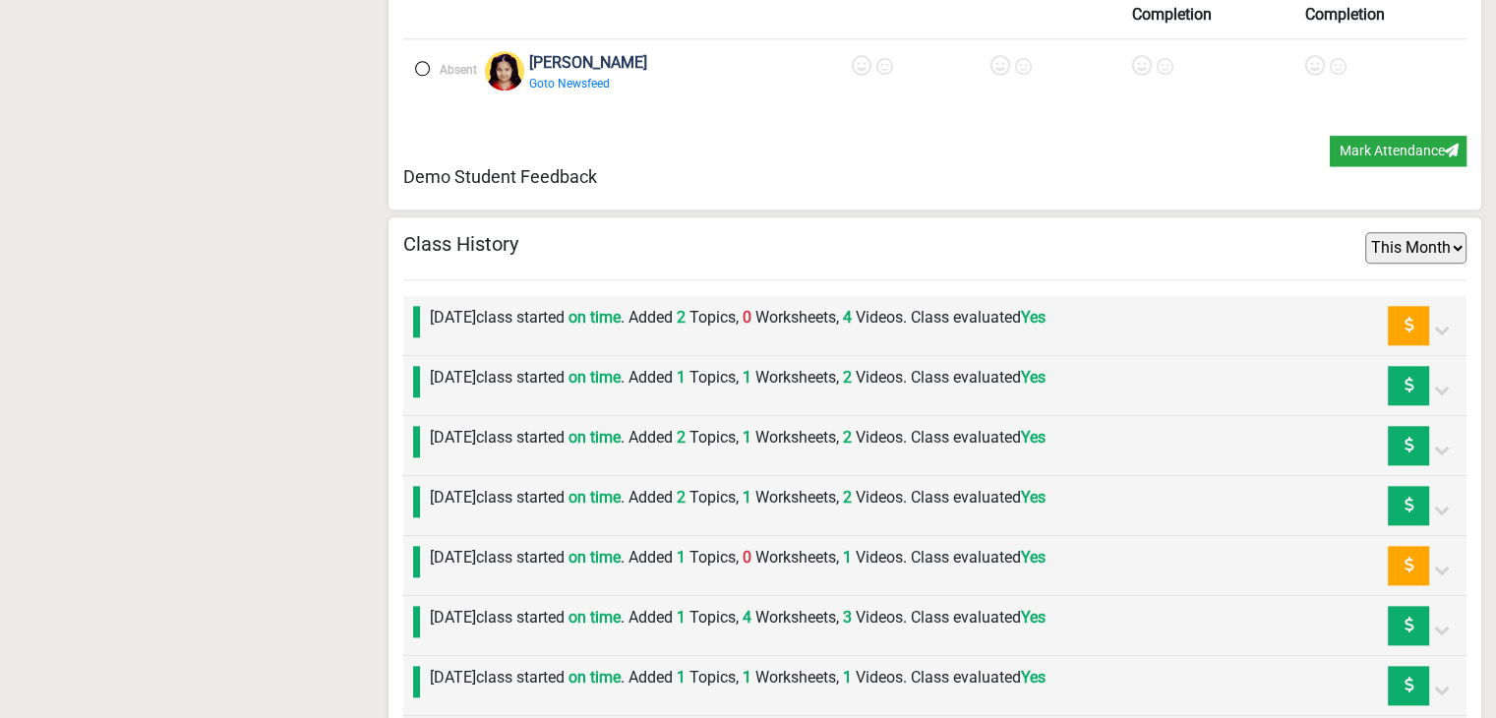
click at [791, 323] on label "[DATE] class started on time . Added 2 Topics, 0 Worksheets, 4 Videos. Class ev…" at bounding box center [738, 318] width 616 height 24
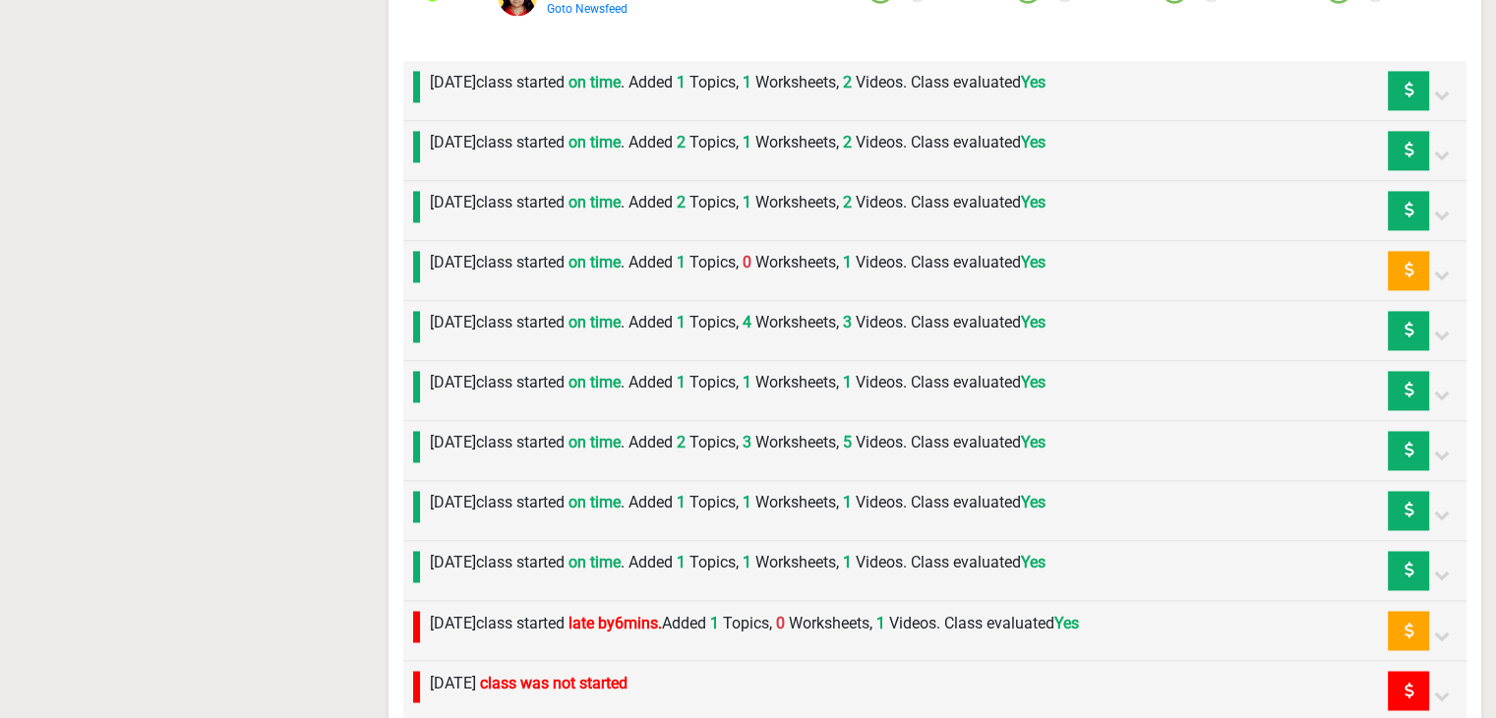
scroll to position [3157, 0]
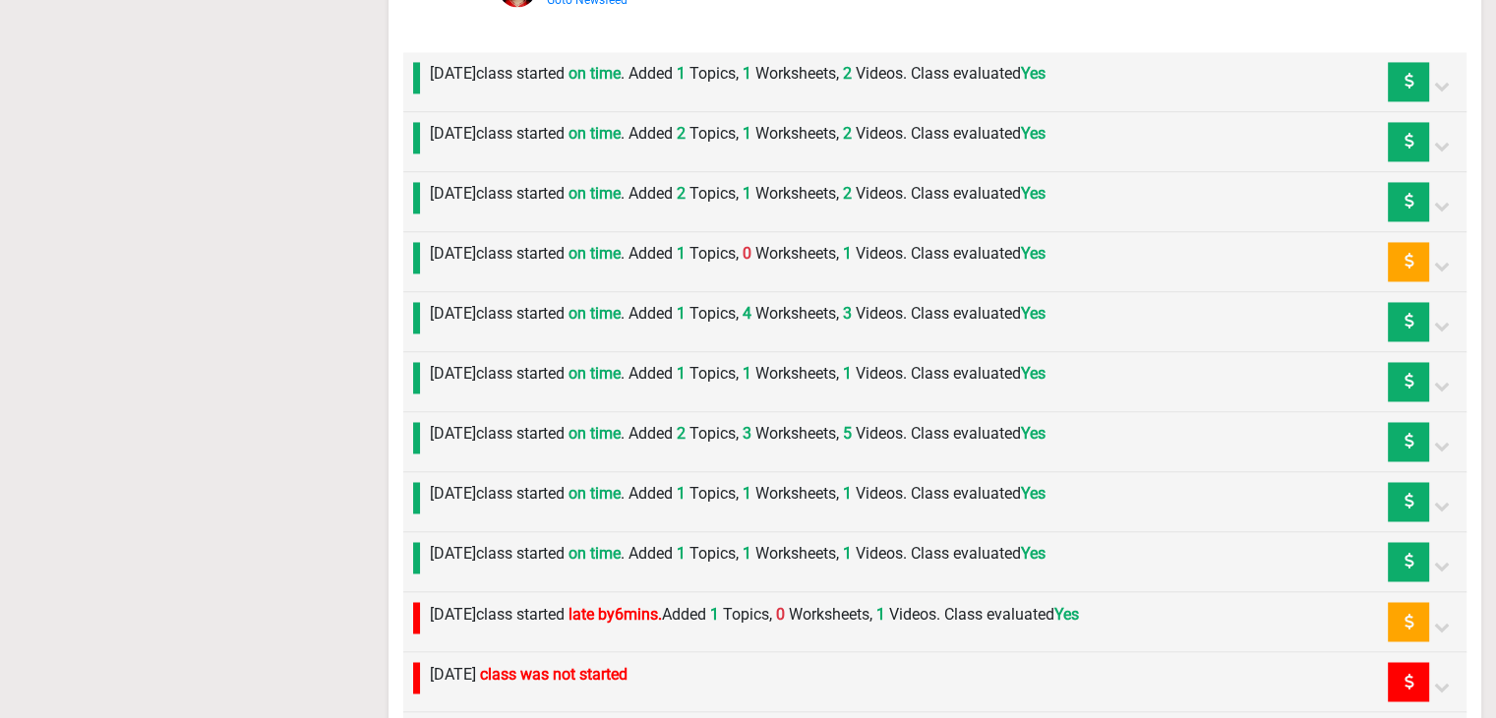
click at [608, 62] on label "[DATE] class started on time . Added 1 Topics, 1 Worksheets, 2 Videos. Class ev…" at bounding box center [738, 74] width 616 height 24
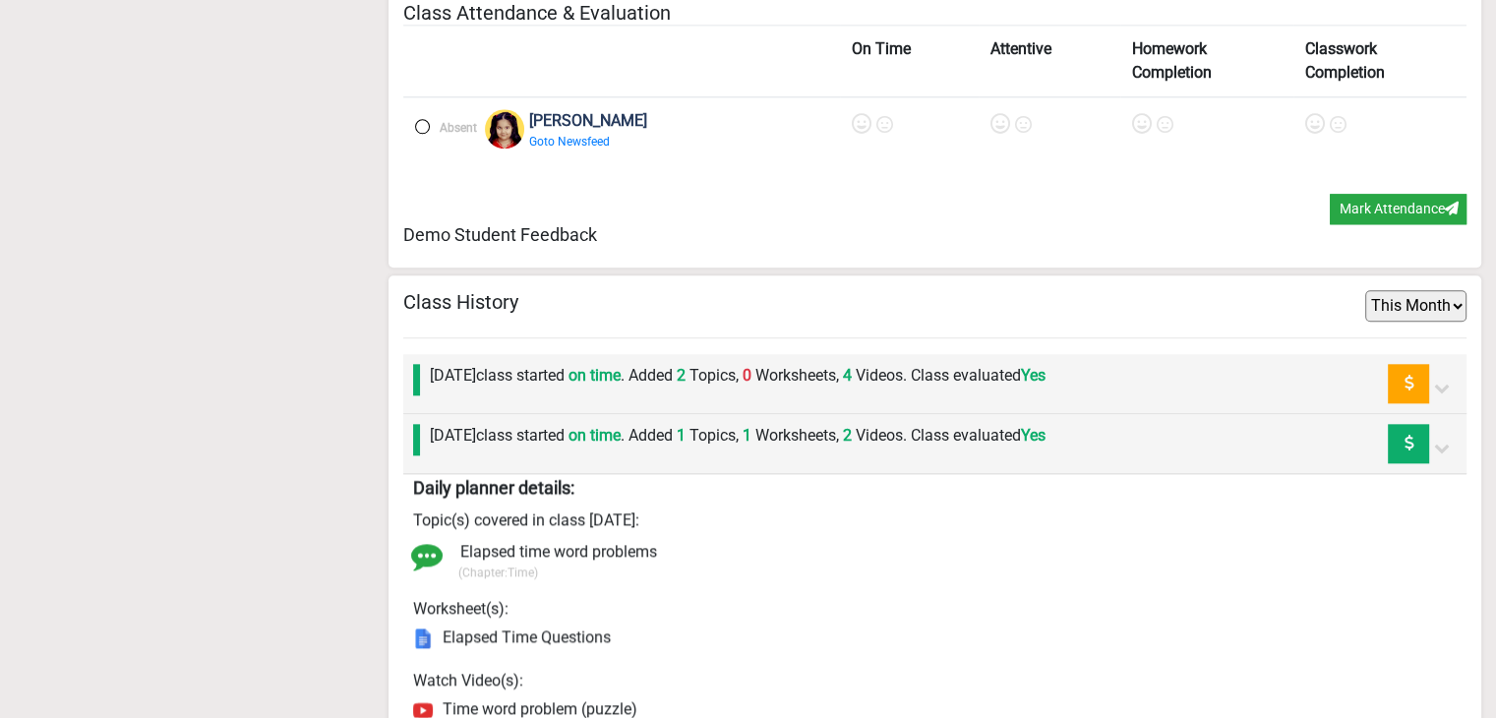
scroll to position [1977, 0]
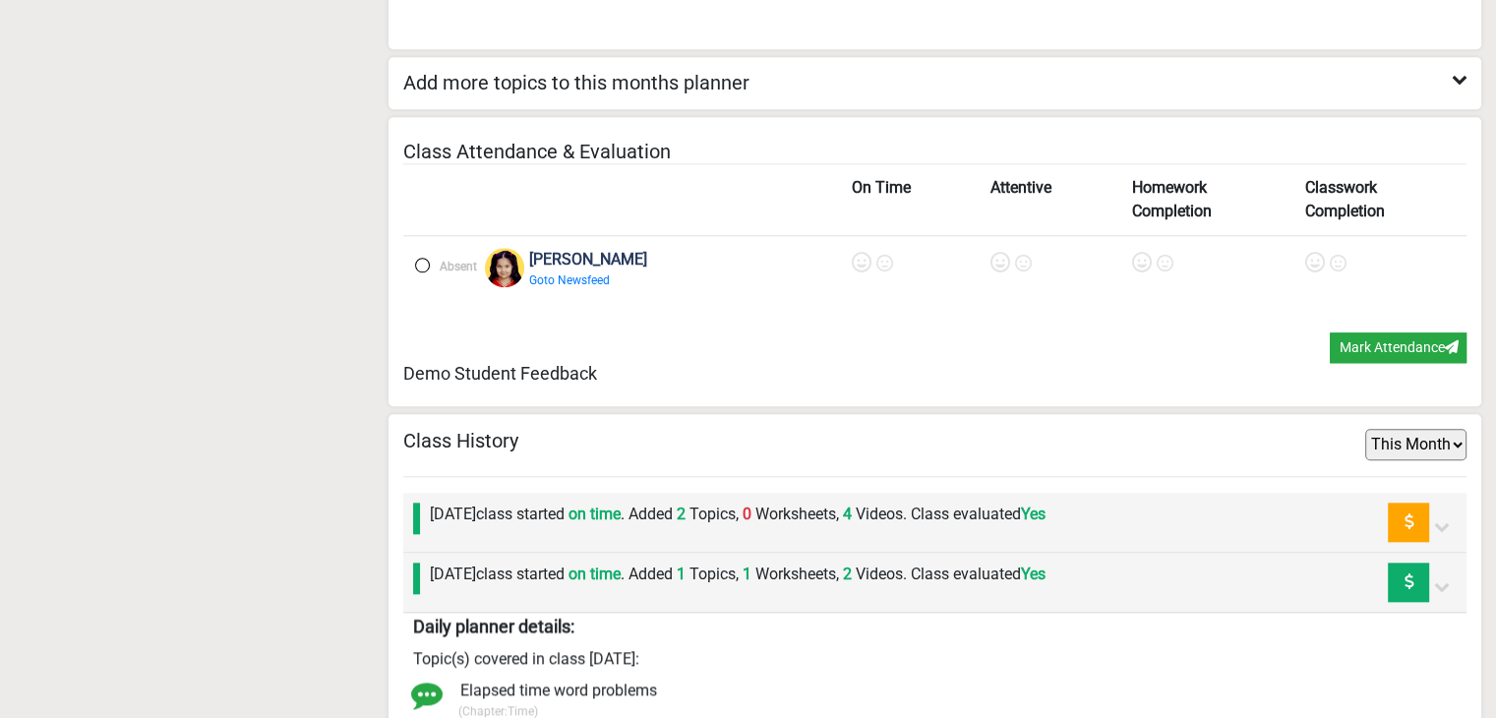
click at [535, 504] on label "[DATE] class started on time . Added 2 Topics, 0 Worksheets, 4 Videos. Class ev…" at bounding box center [738, 514] width 616 height 24
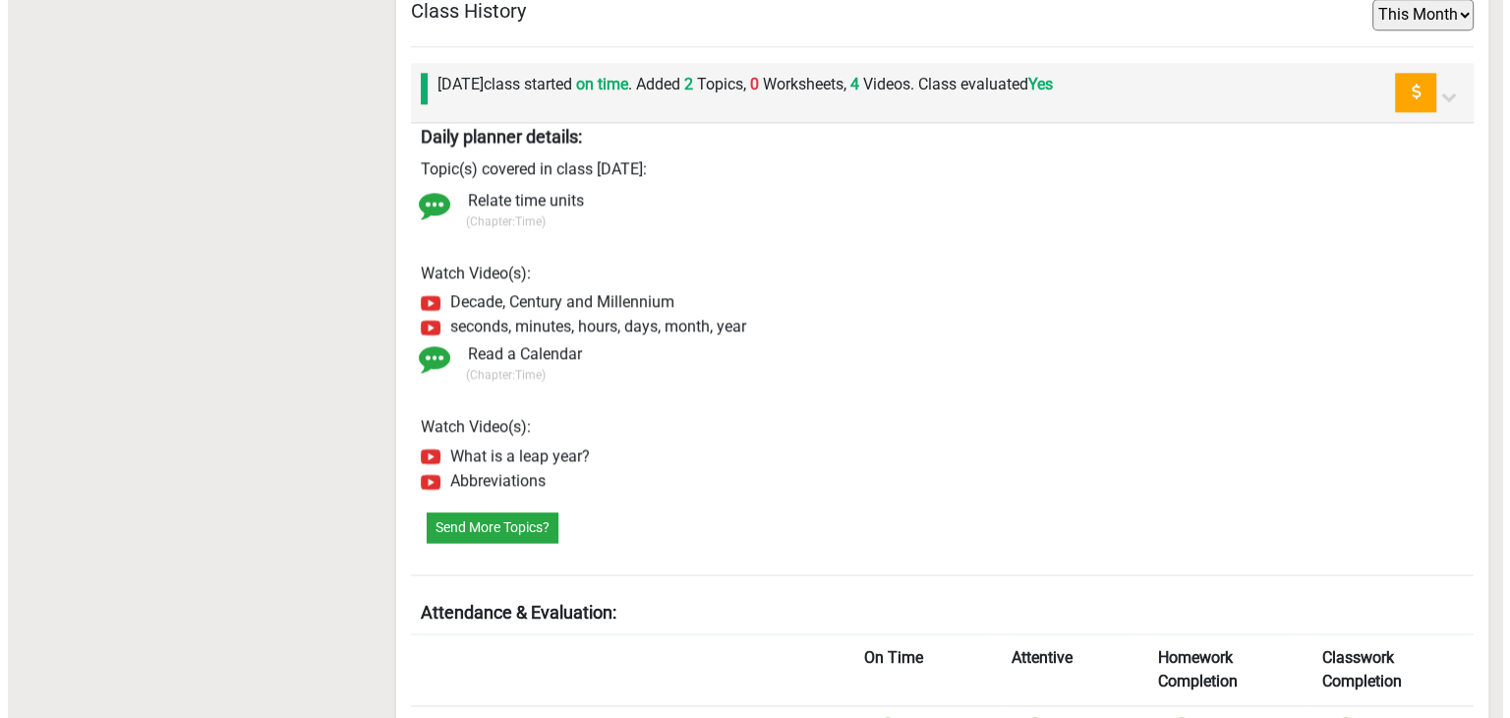
scroll to position [2567, 0]
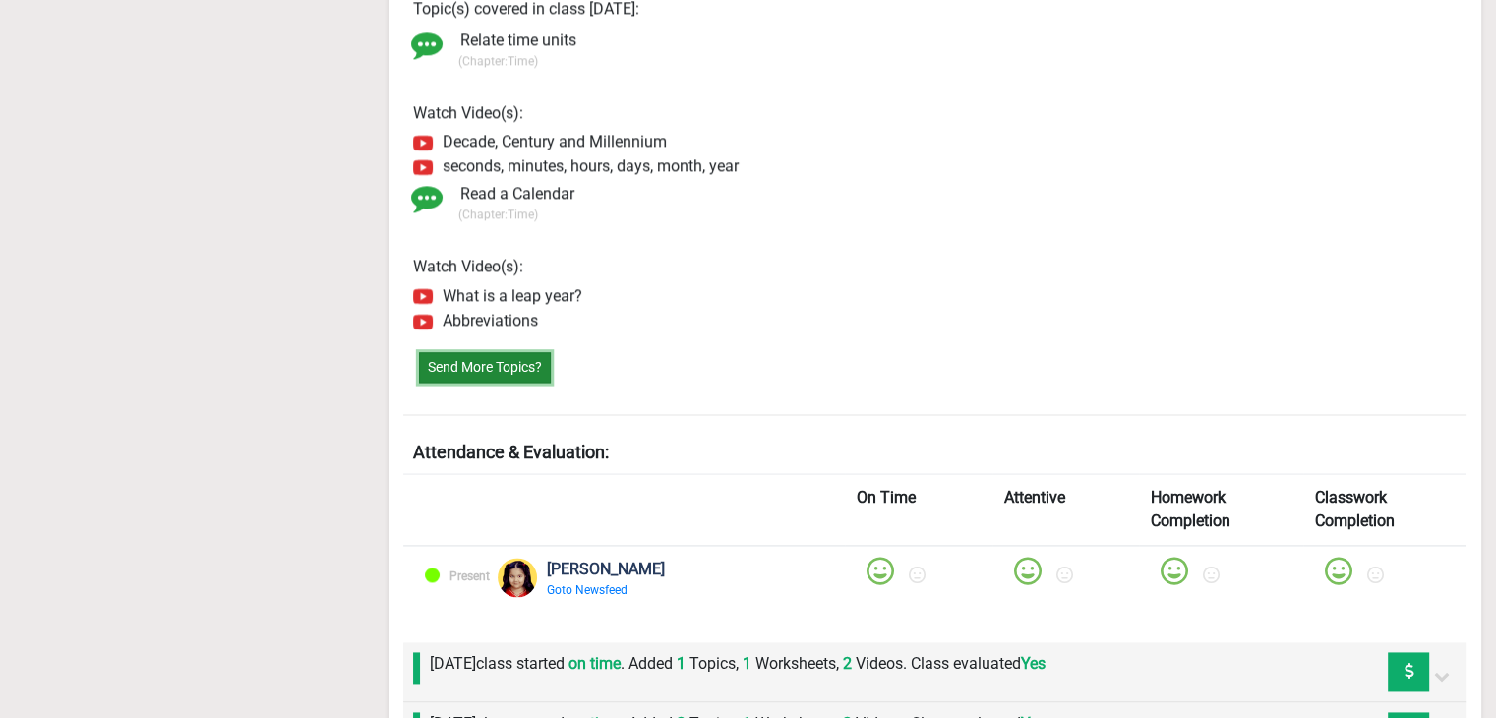
click at [486, 359] on button "Send More Topics?" at bounding box center [485, 367] width 132 height 30
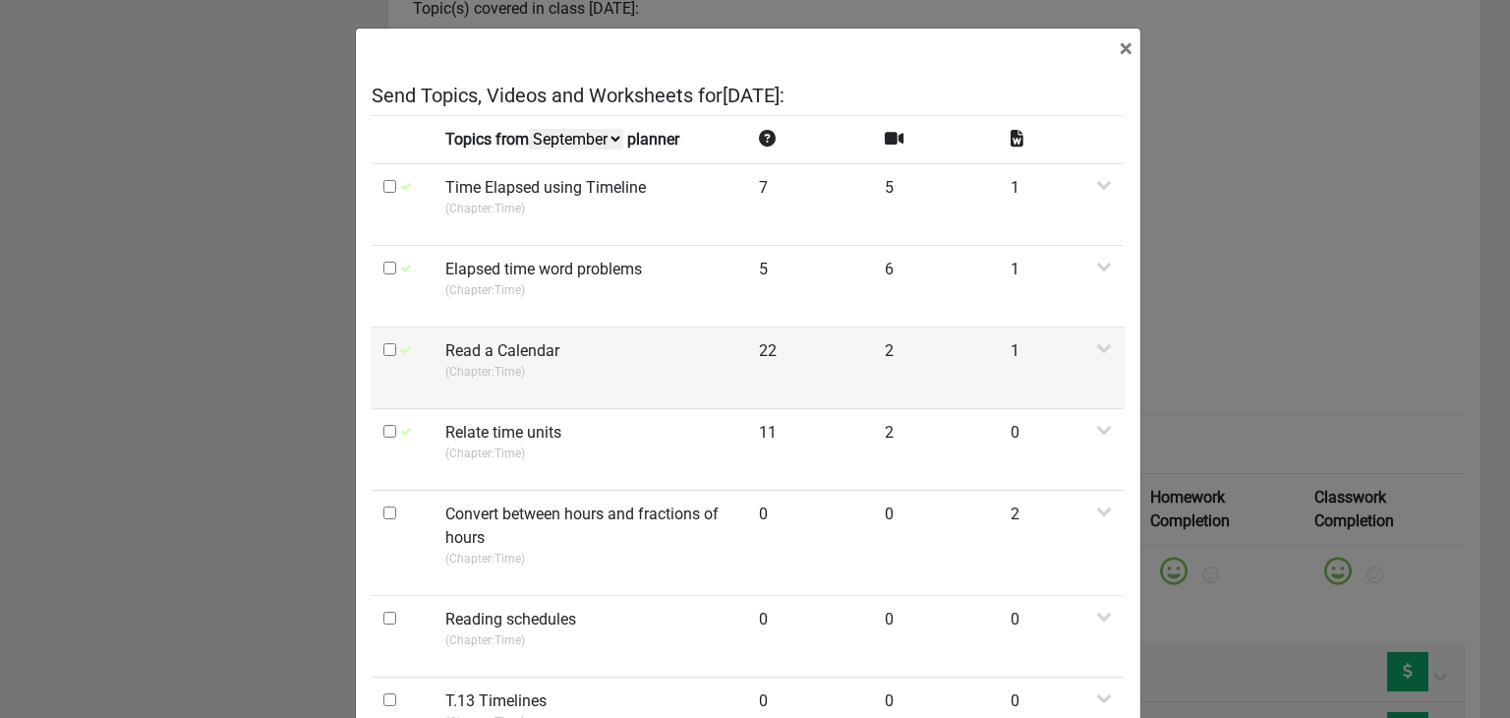
click at [383, 351] on input "checkbox" at bounding box center [389, 349] width 13 height 13
checkbox input "true"
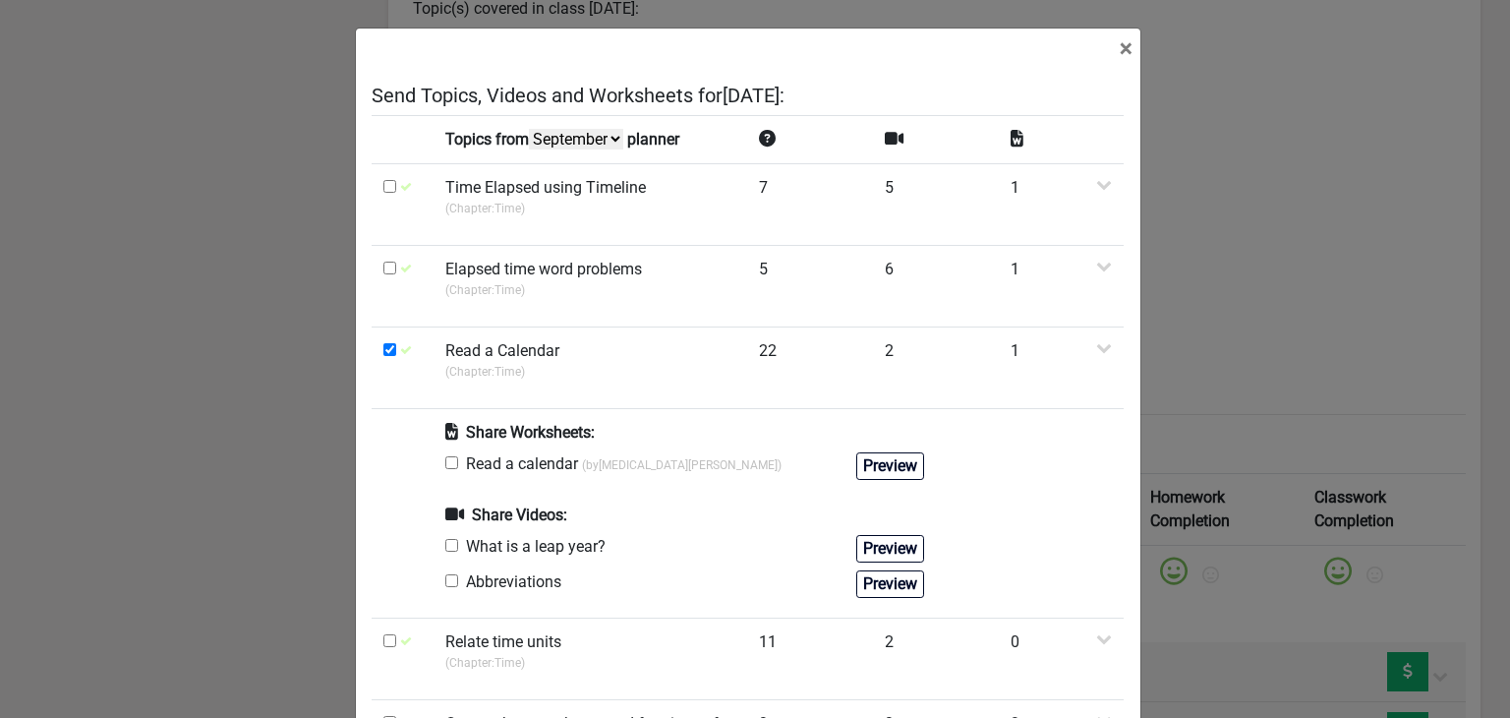
click at [446, 462] on input "checkbox" at bounding box center [451, 462] width 13 height 13
checkbox input "true"
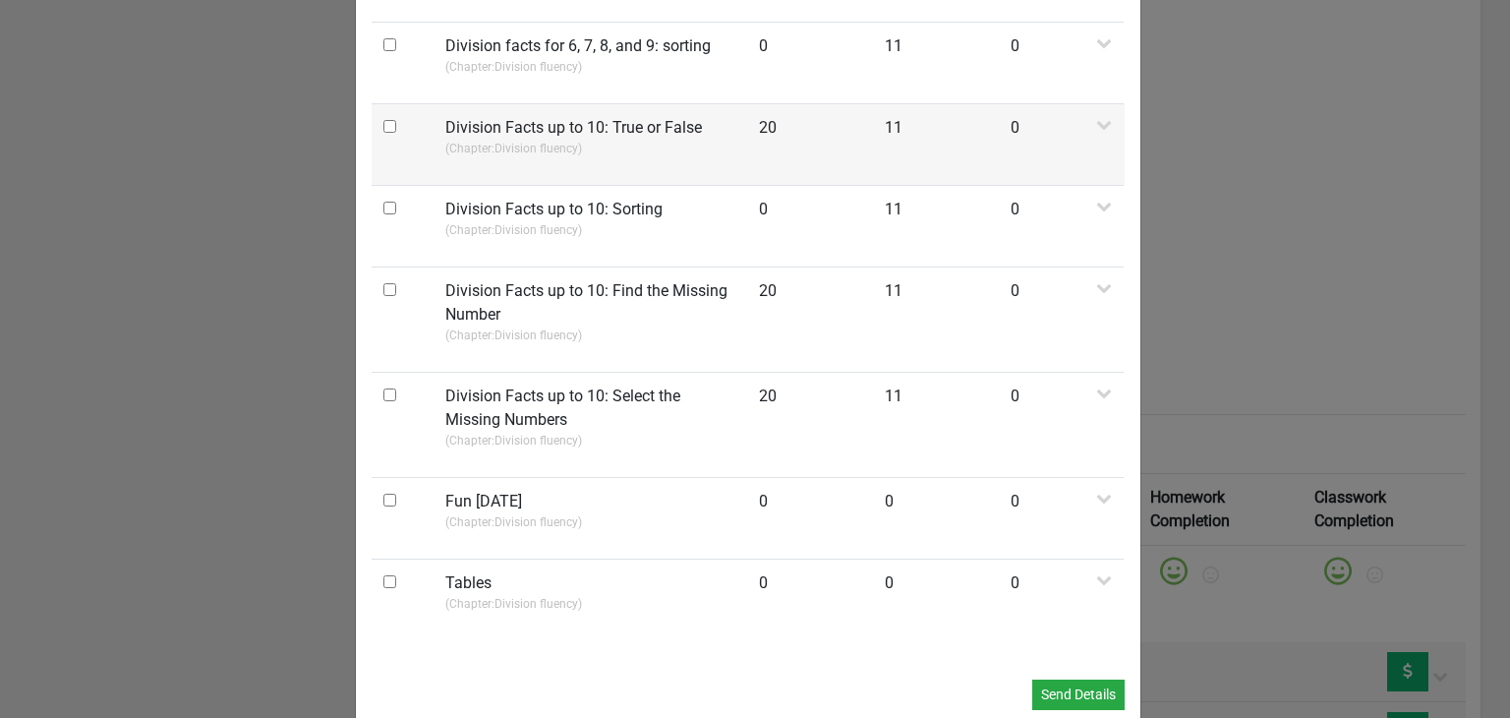
scroll to position [1490, 0]
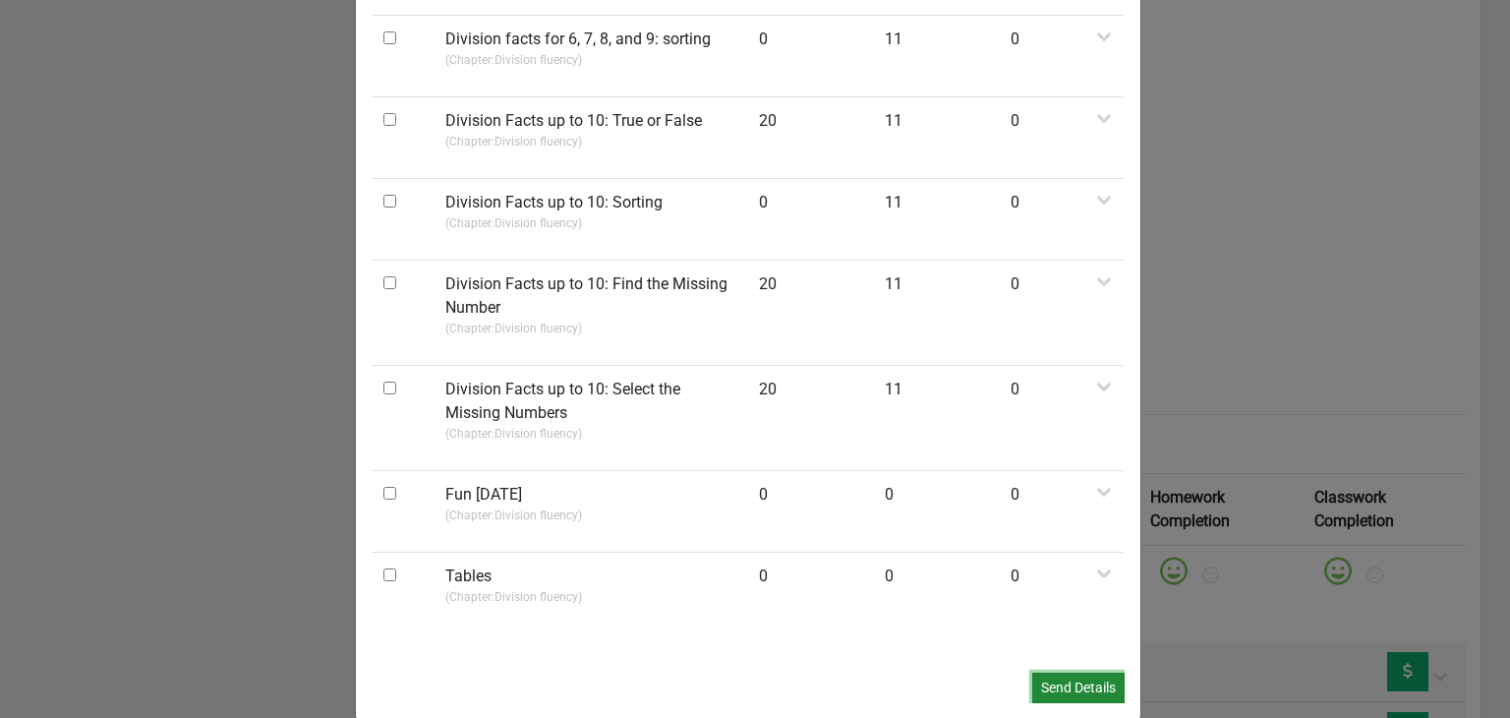
click at [1039, 673] on button "Send Details" at bounding box center [1078, 688] width 92 height 30
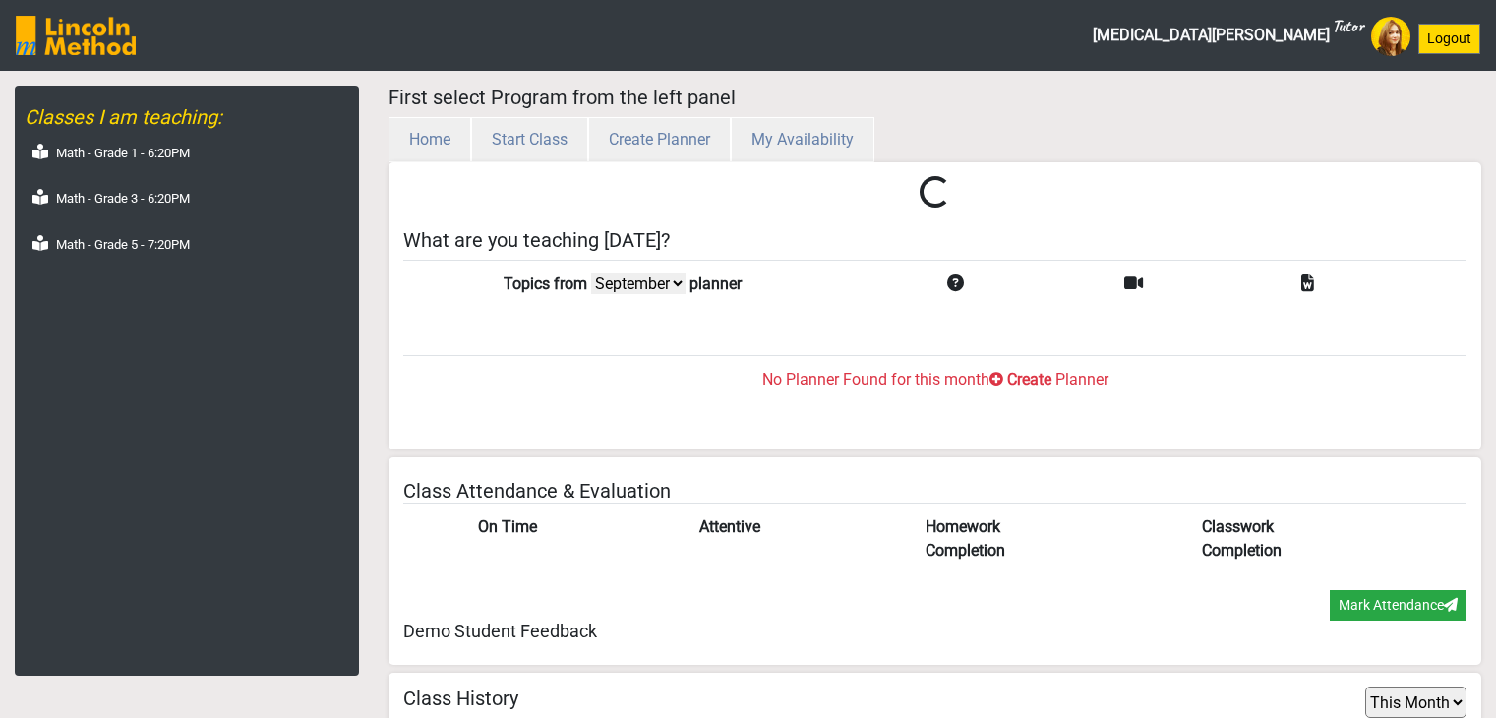
select select "month"
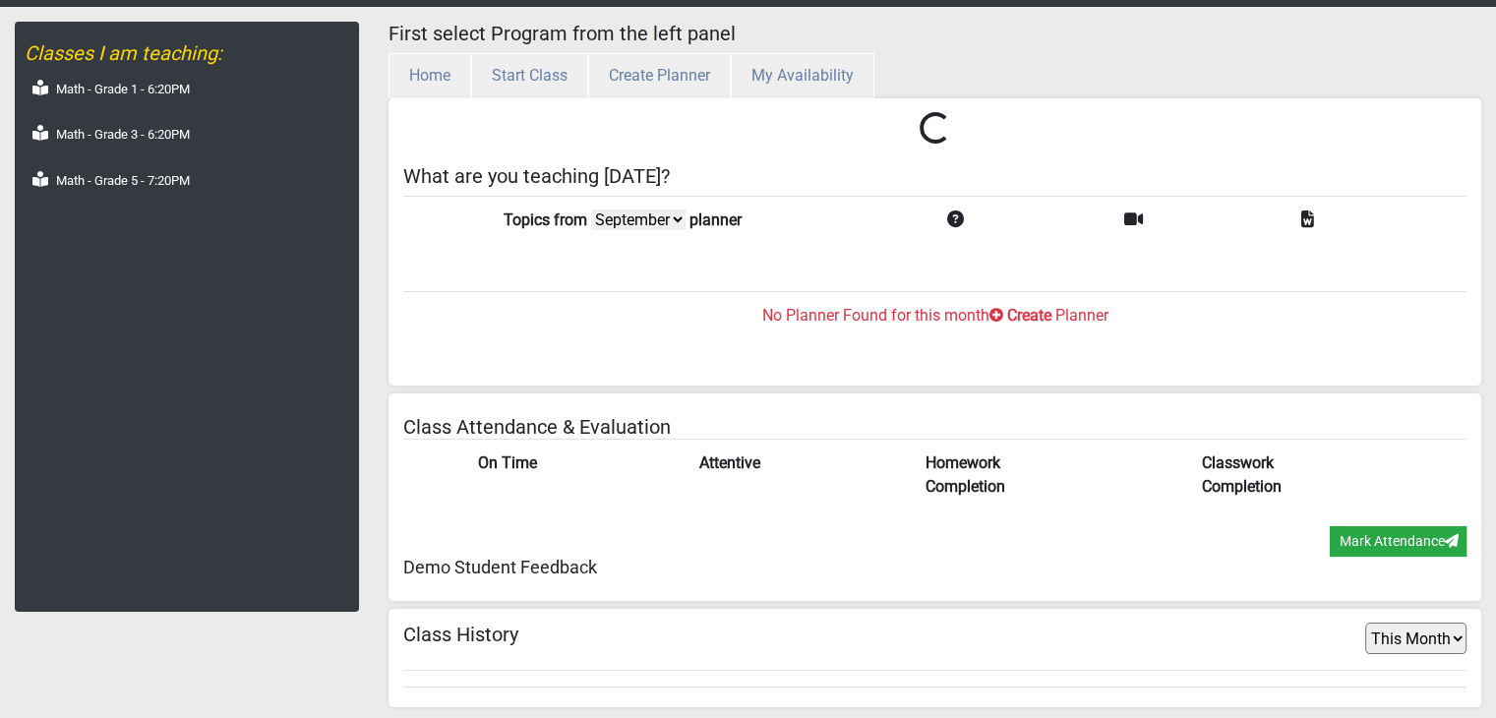
scroll to position [64, 0]
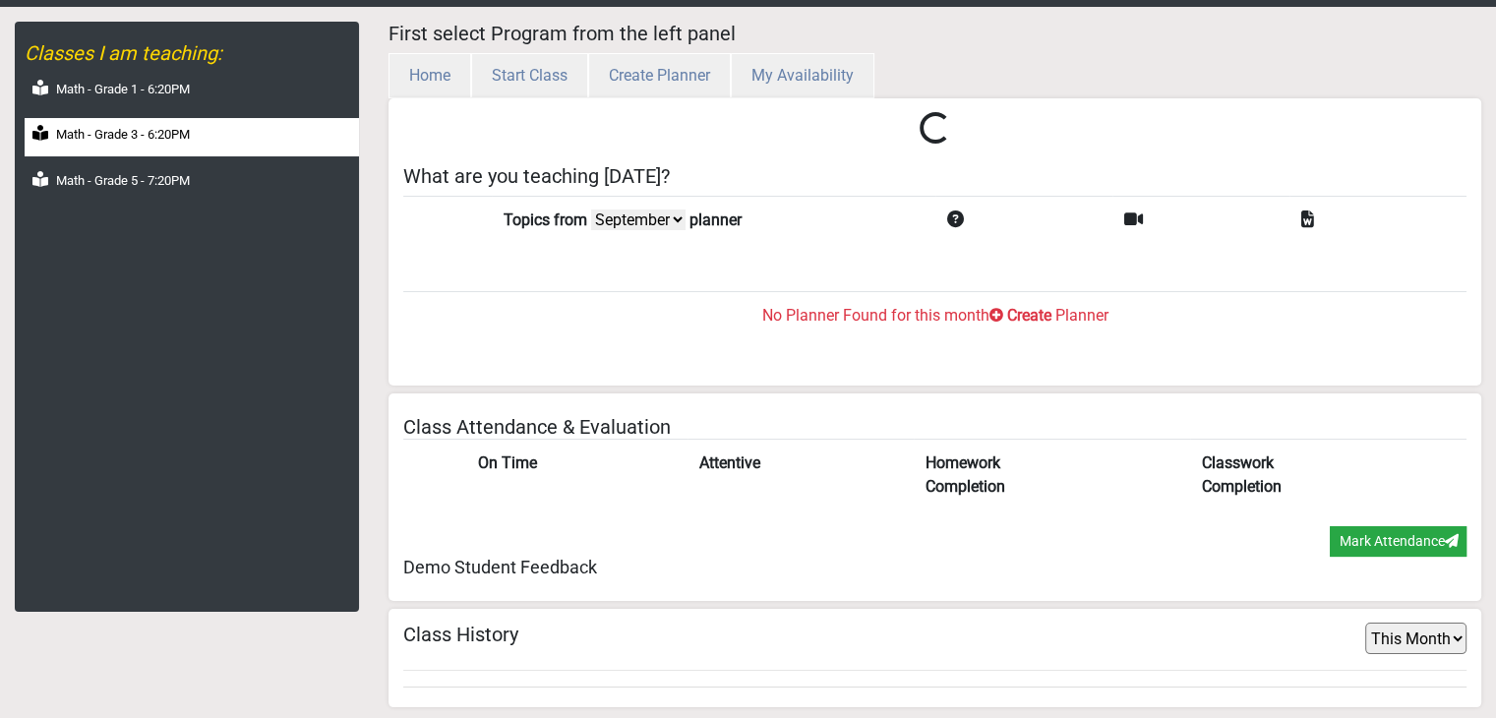
click at [122, 143] on label "Math - Grade 3 - 6:20PM" at bounding box center [123, 135] width 134 height 20
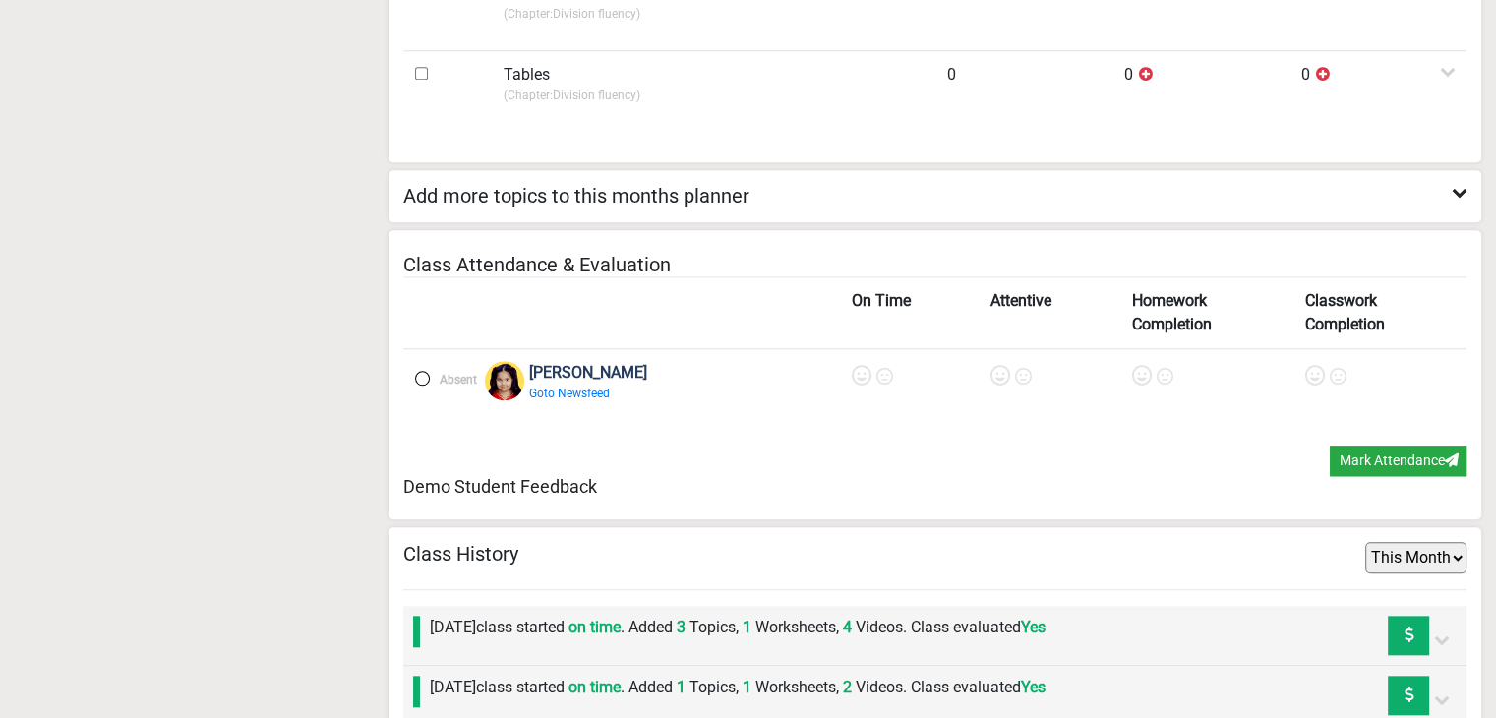
scroll to position [1781, 0]
